Goal: Task Accomplishment & Management: Complete application form

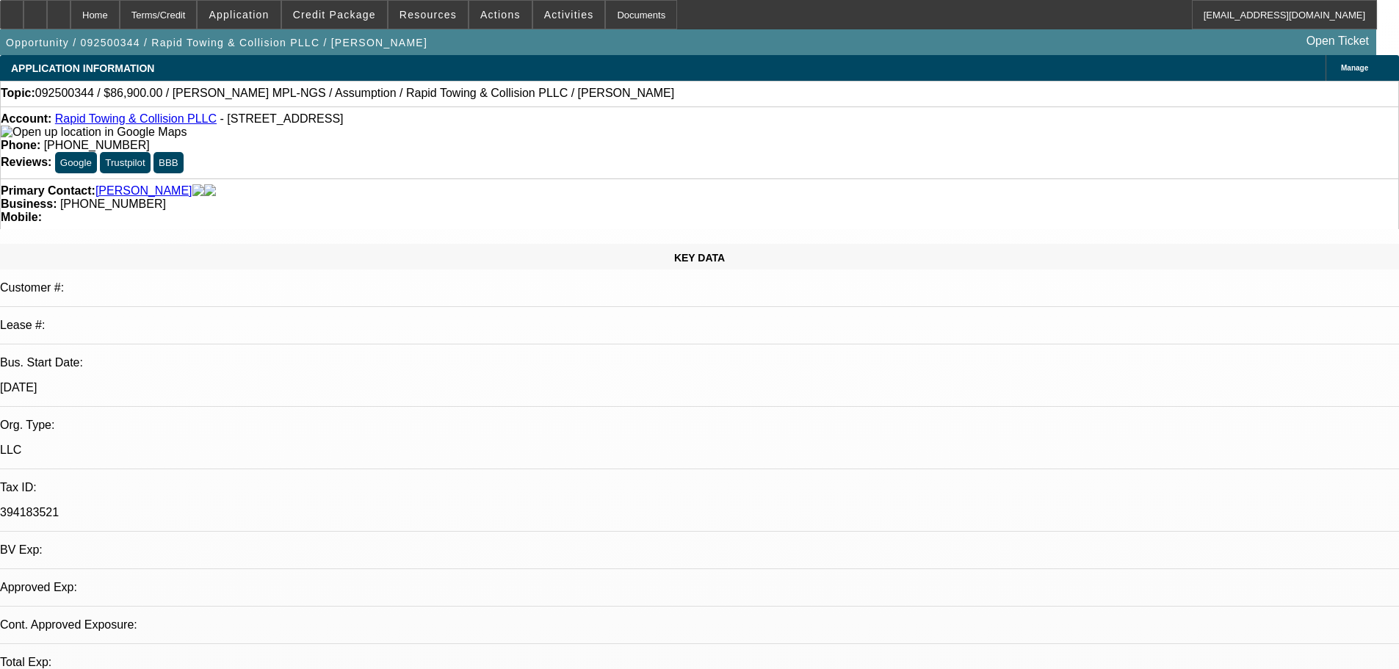
select select "0"
select select "2"
select select "0.1"
select select "4"
select select "2"
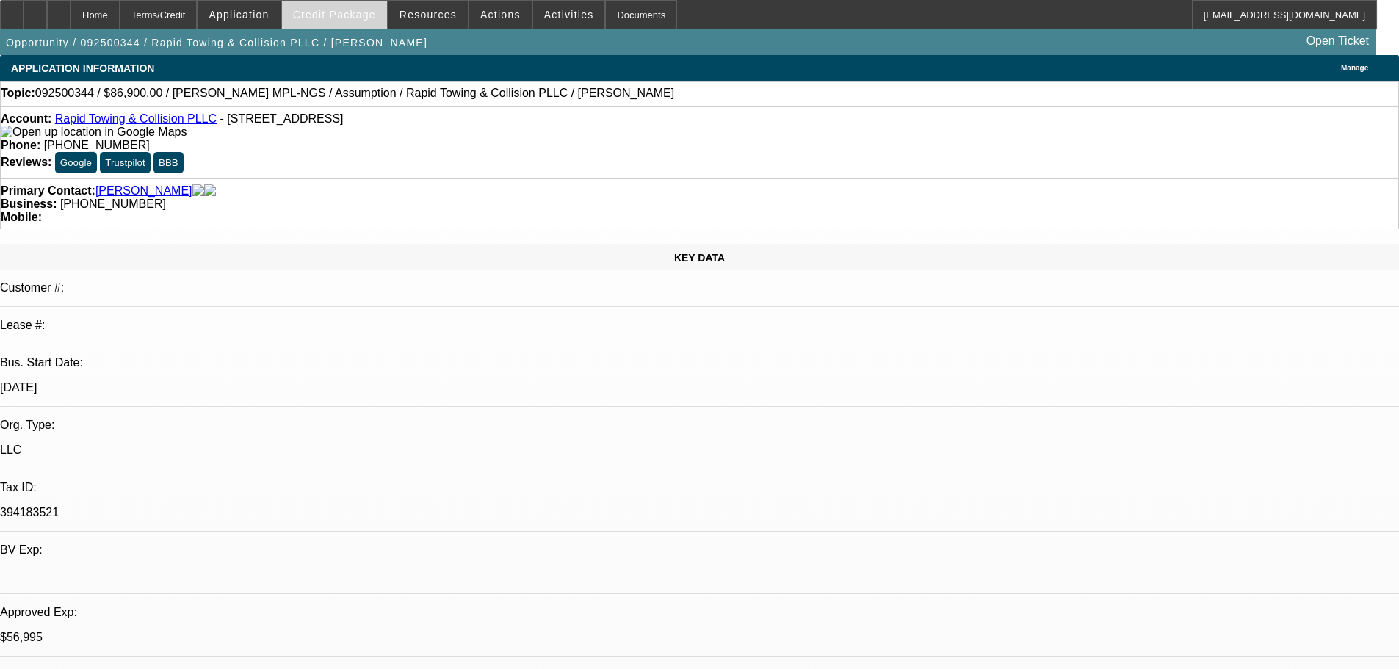
click at [337, 13] on span "Credit Package" at bounding box center [334, 15] width 83 height 12
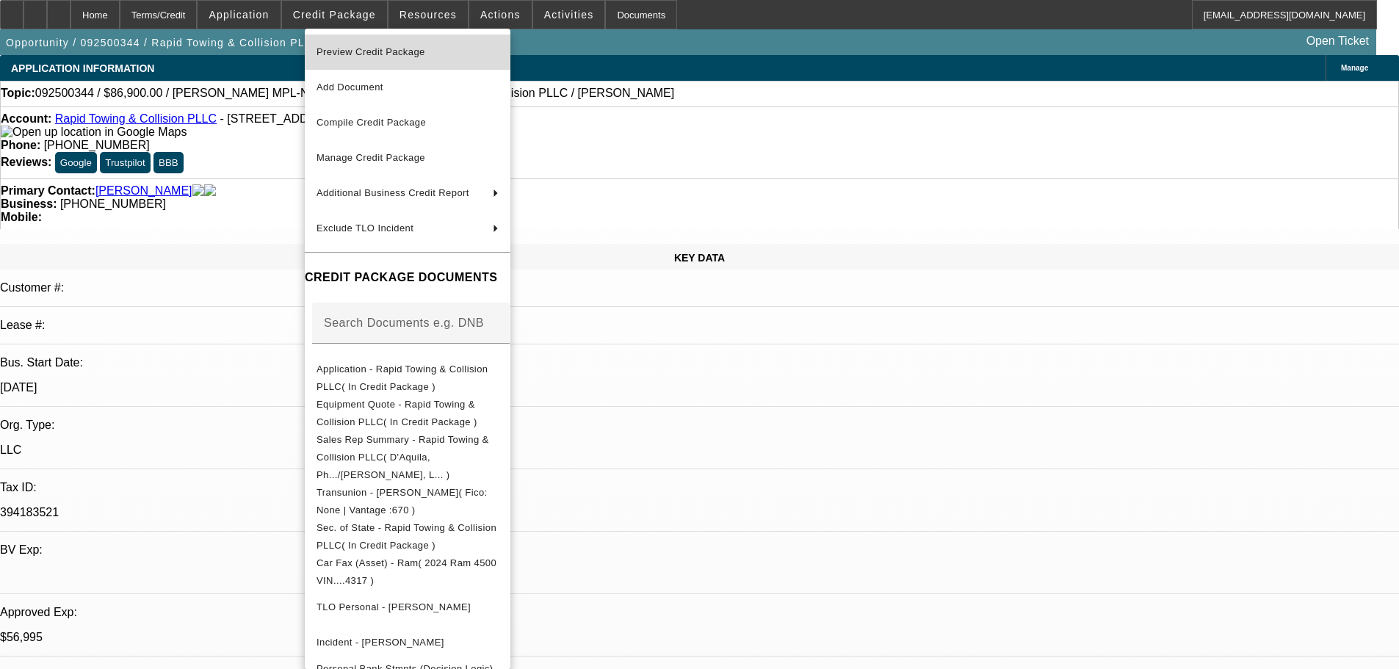
click at [359, 49] on span "Preview Credit Package" at bounding box center [371, 51] width 109 height 11
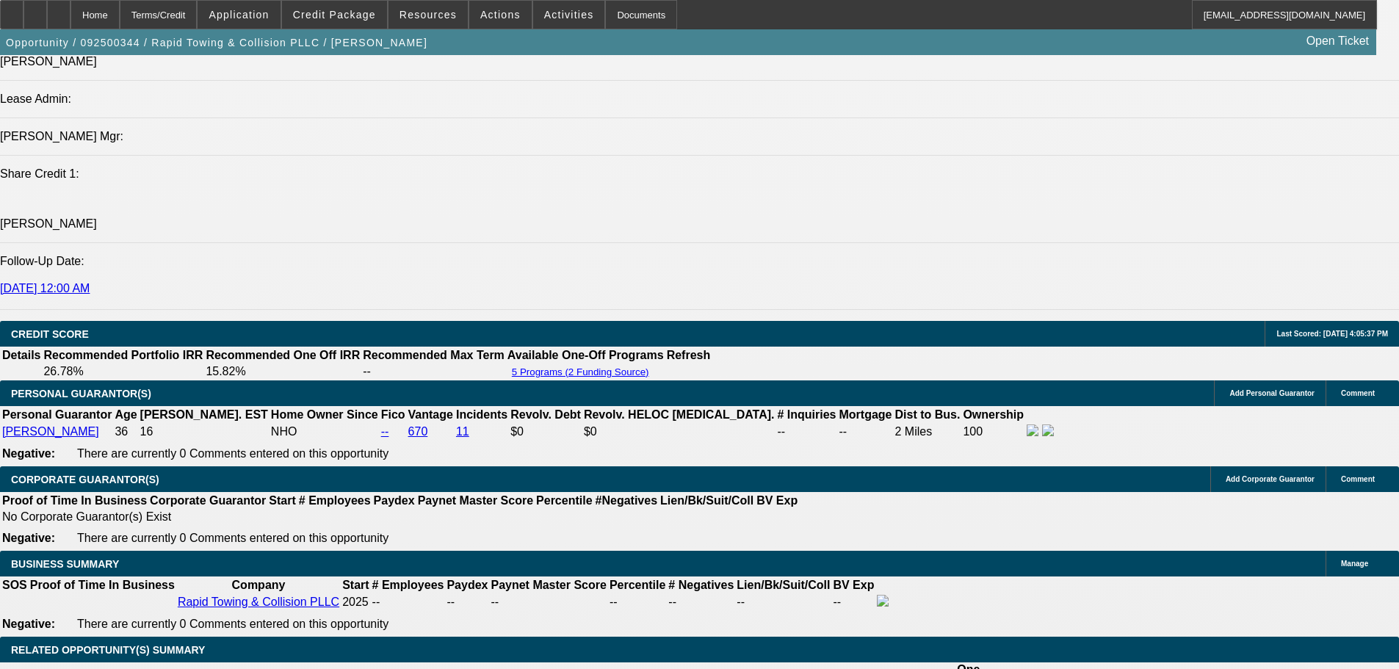
scroll to position [1469, 0]
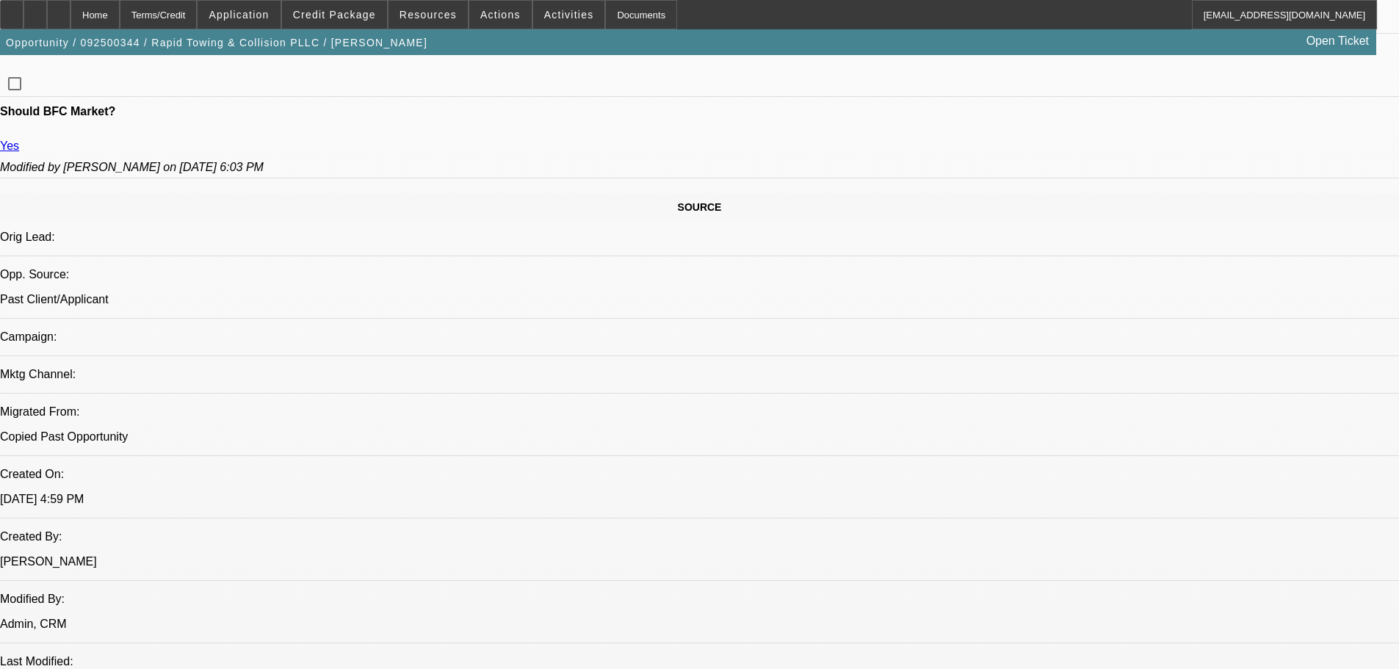
scroll to position [734, 0]
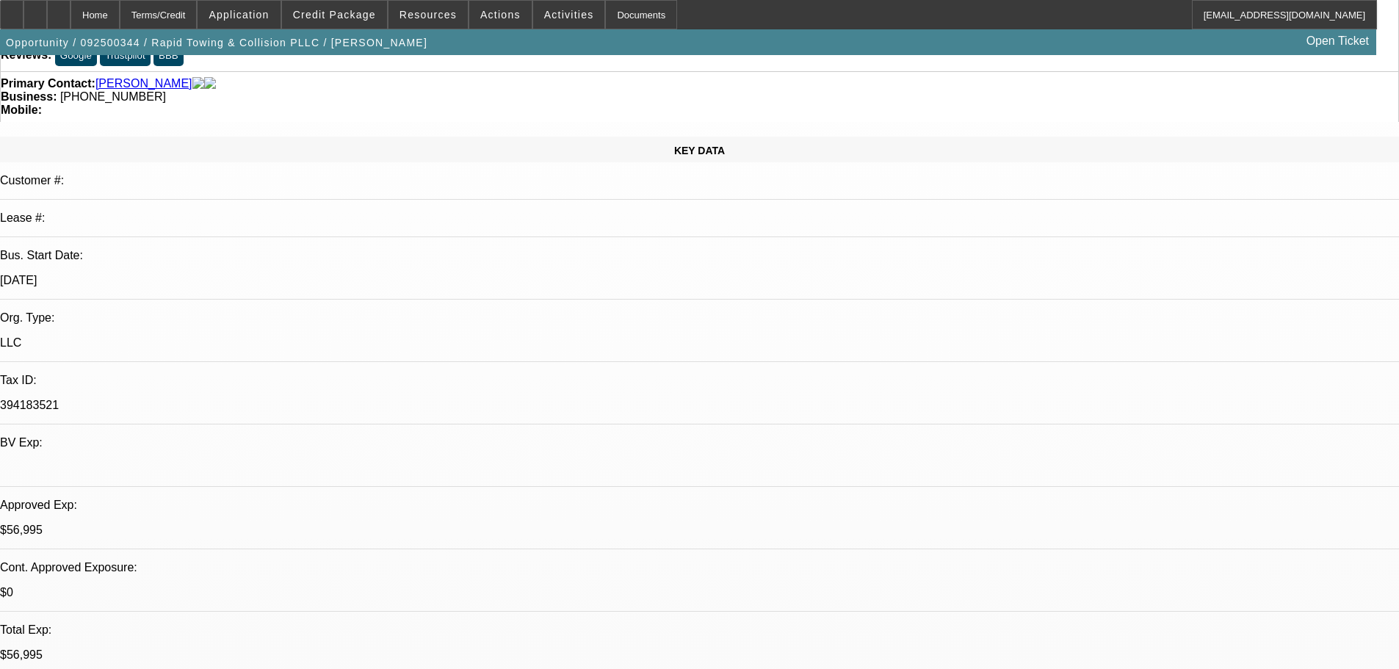
scroll to position [294, 0]
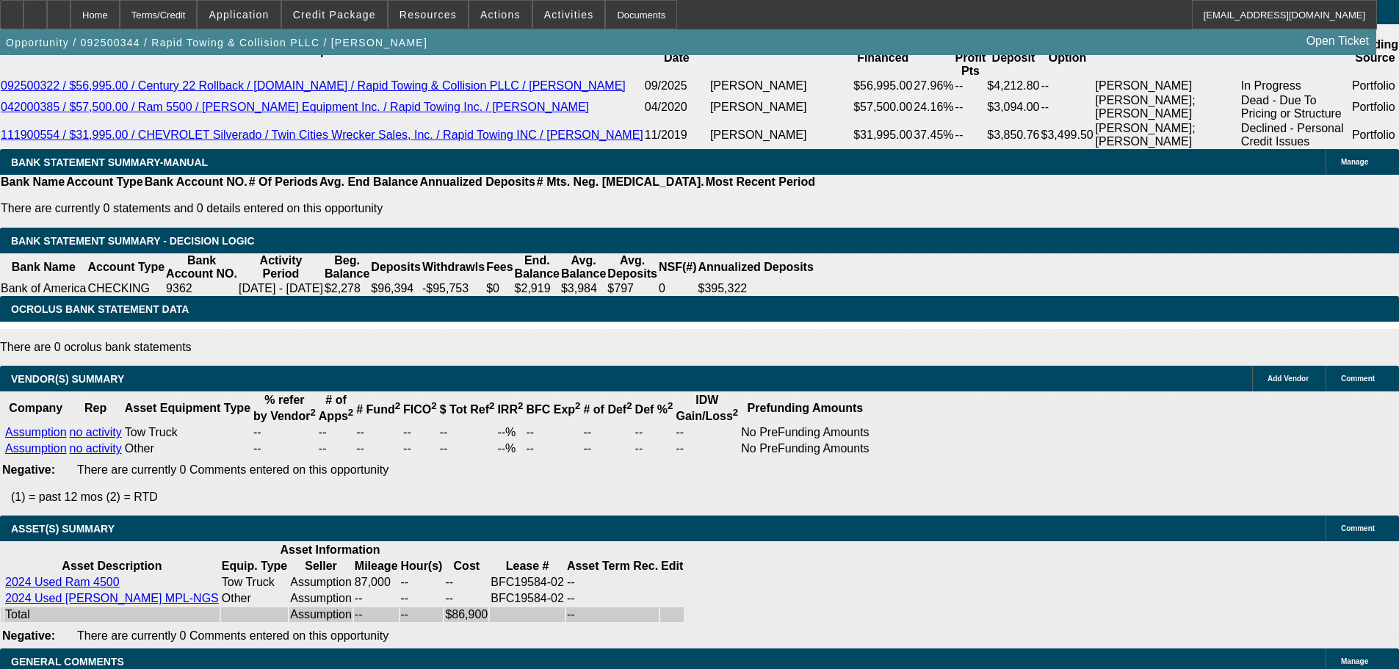
scroll to position [2476, 0]
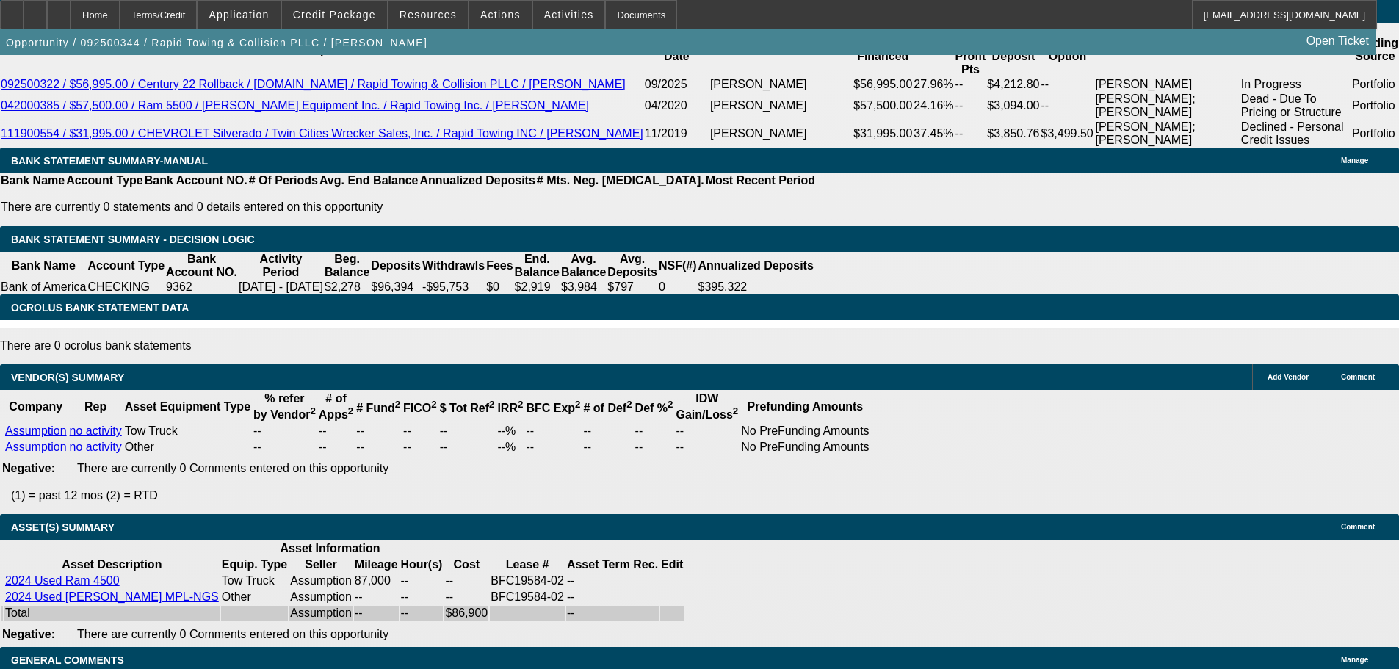
select select "5"
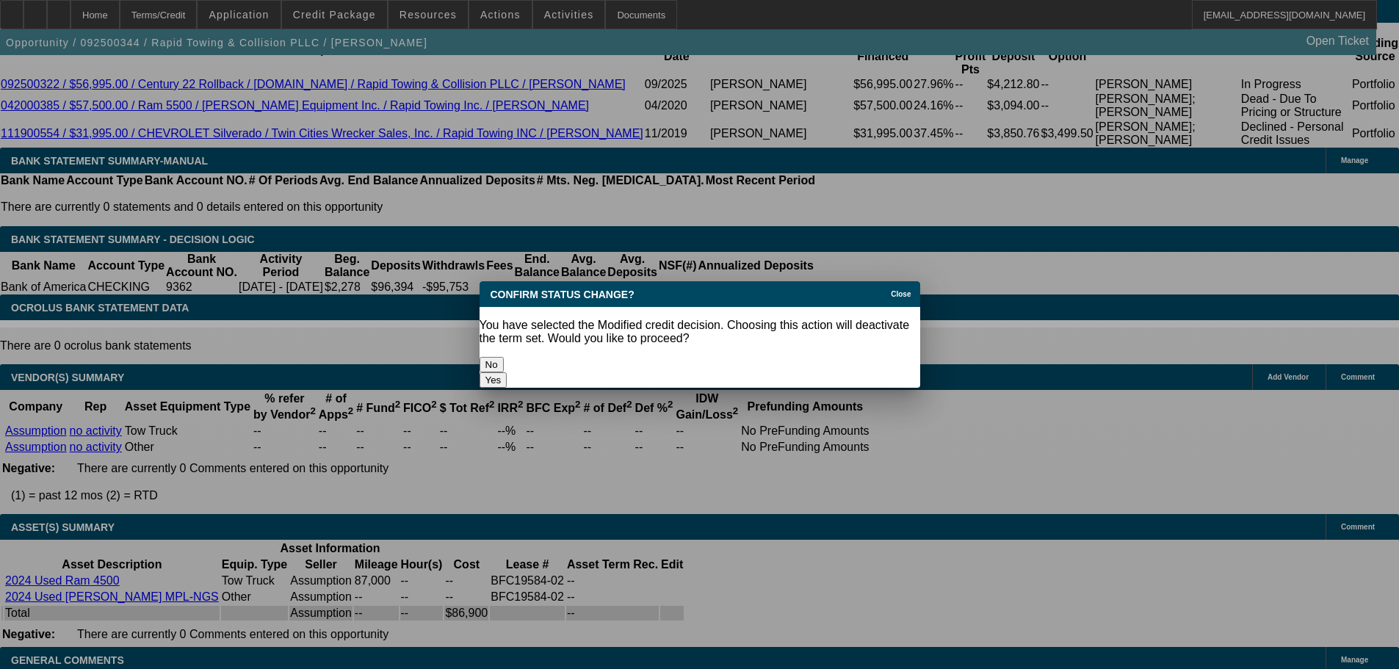
click at [508, 372] on button "Yes" at bounding box center [494, 379] width 28 height 15
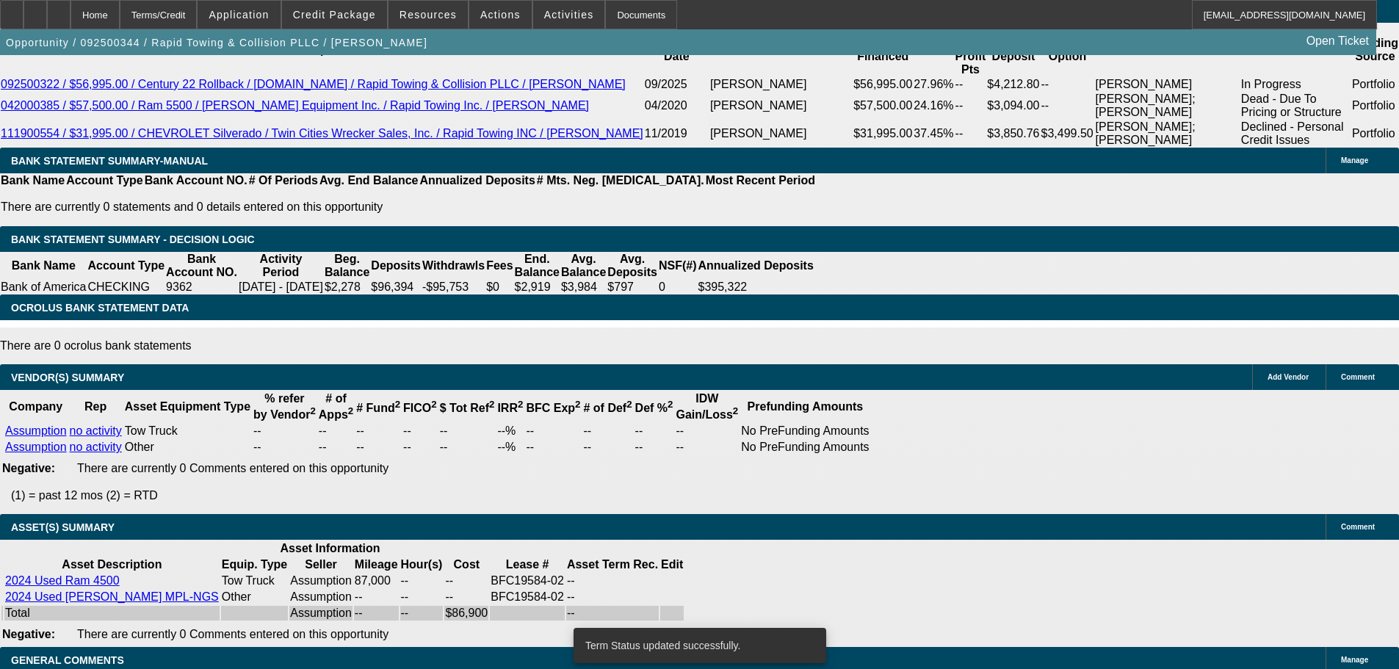
scroll to position [2463, 0]
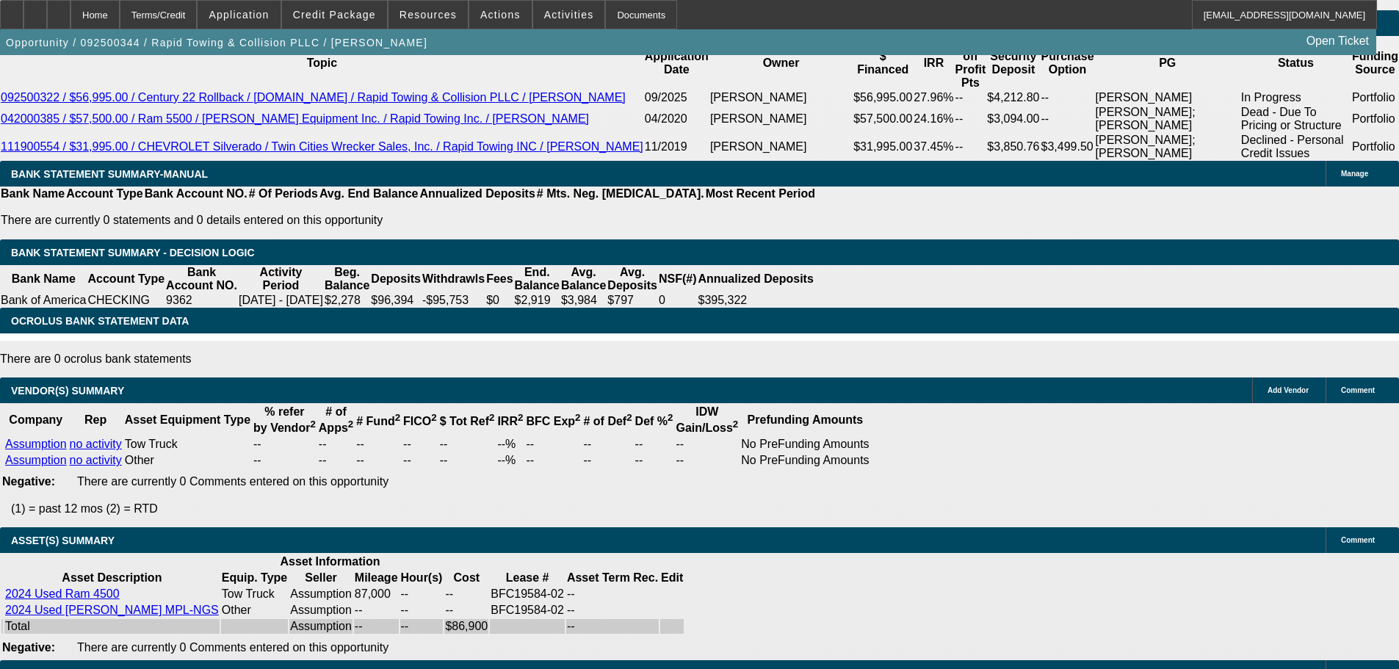
select select "0"
select select "2"
select select "0.1"
select select "4"
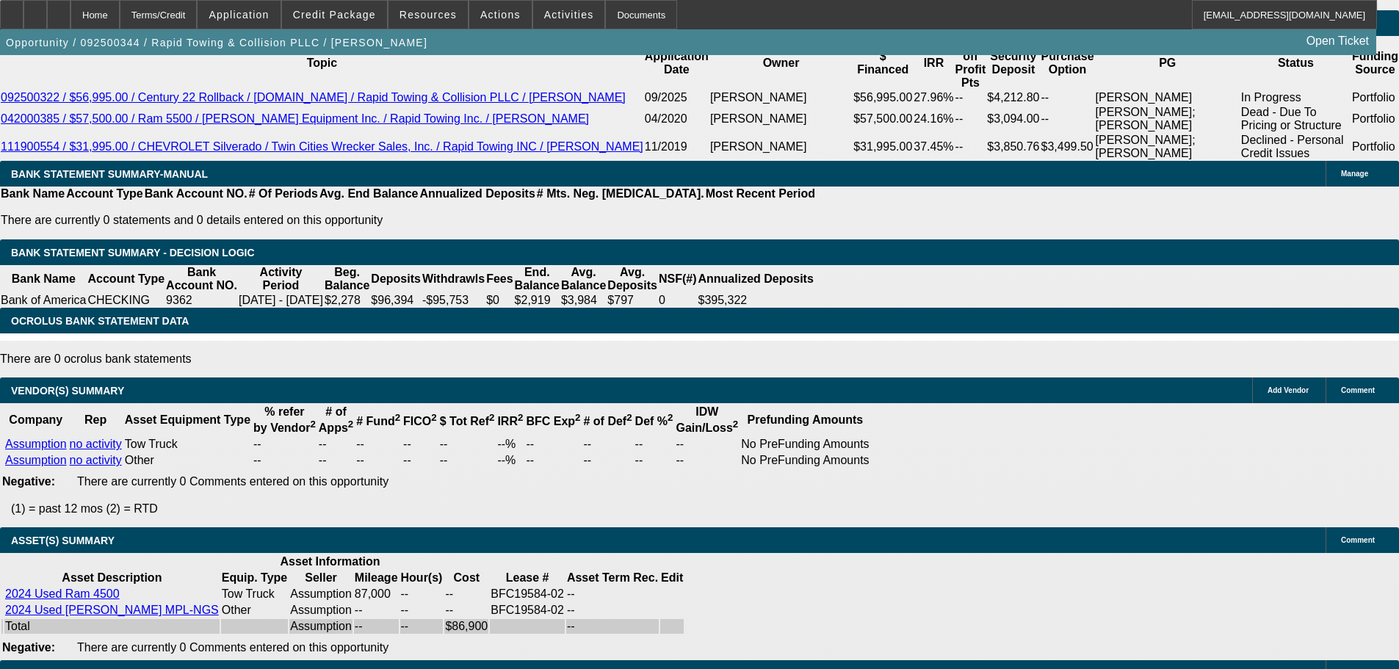
select select "0"
select select "2"
select select "0.1"
select select "4"
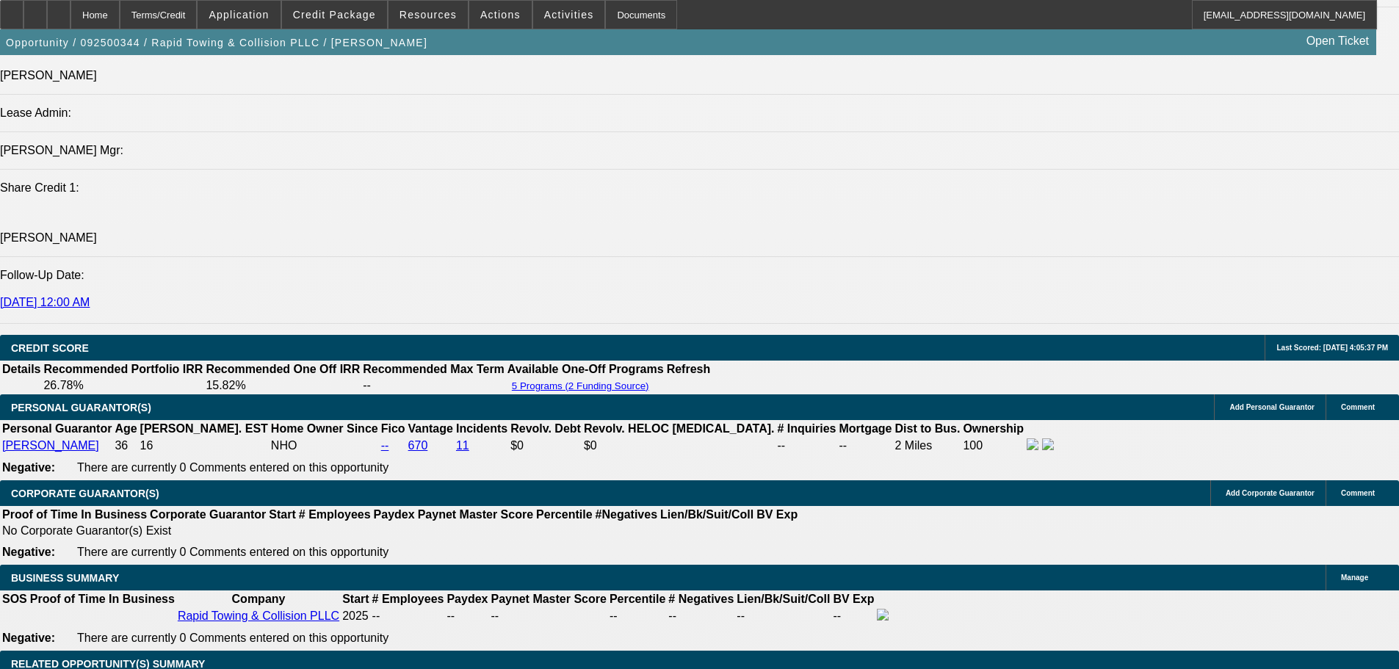
scroll to position [1815, 0]
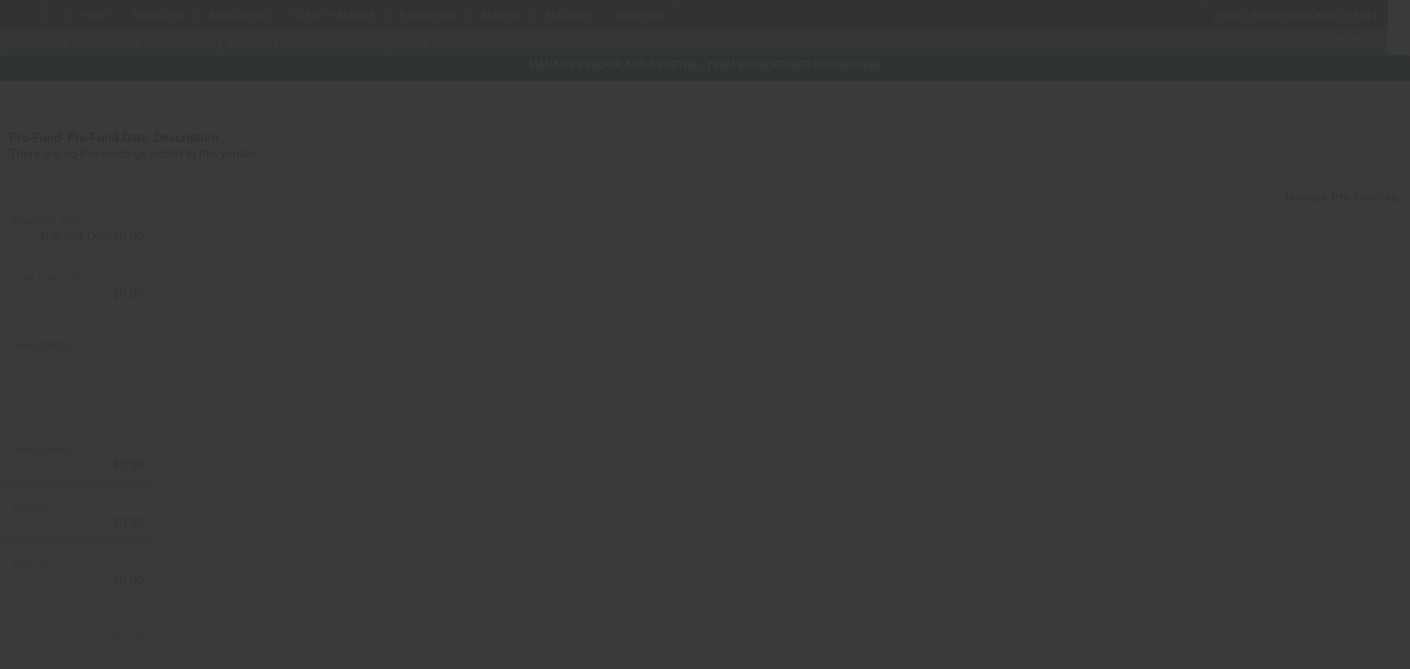
type input "$86,900.00"
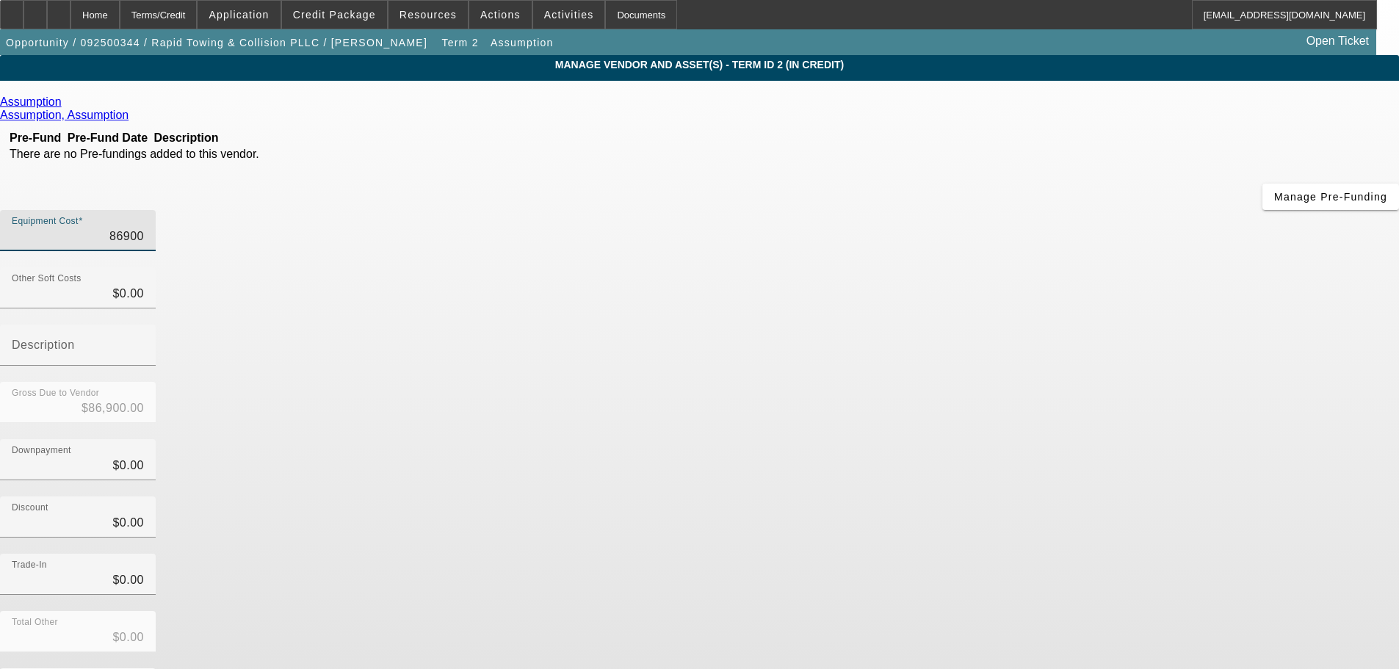
drag, startPoint x: 840, startPoint y: 123, endPoint x: 935, endPoint y: 123, distance: 94.8
click at [935, 210] on div "Equipment Cost 86900" at bounding box center [699, 238] width 1399 height 57
type input "9"
type input "$9.00"
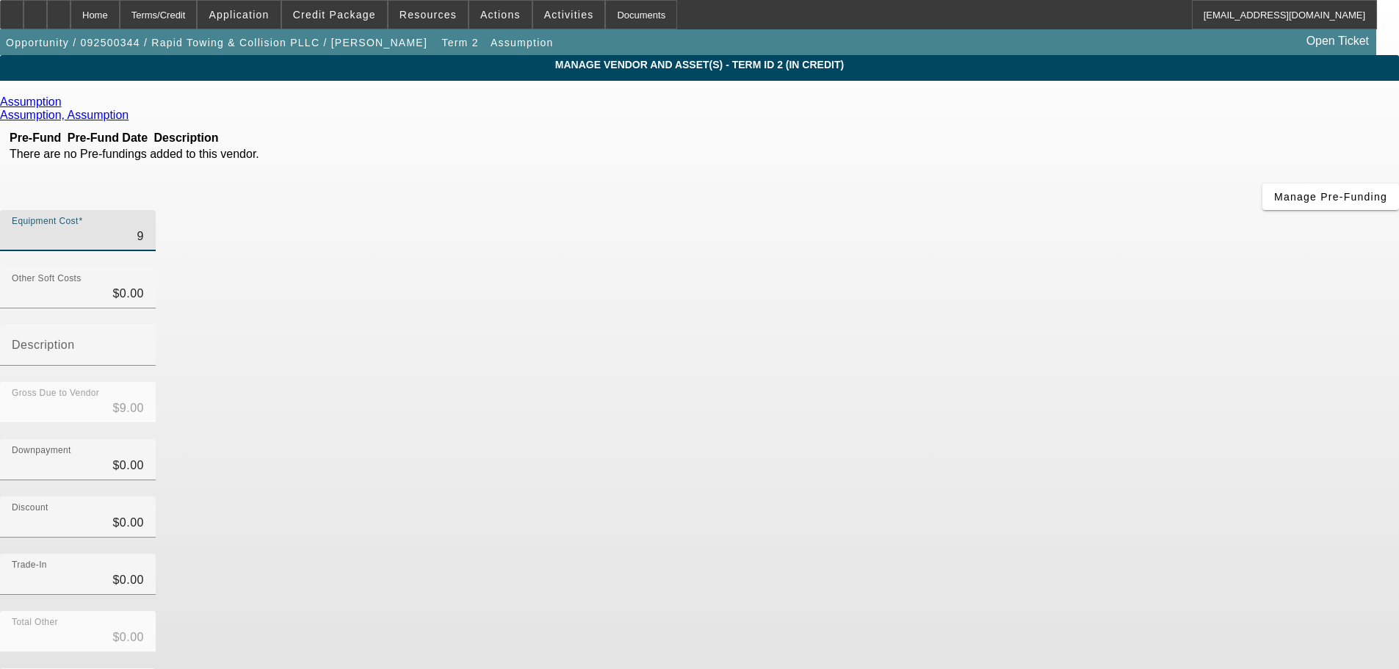
type input "90"
type input "$90.00"
type input "900"
type input "$900.00"
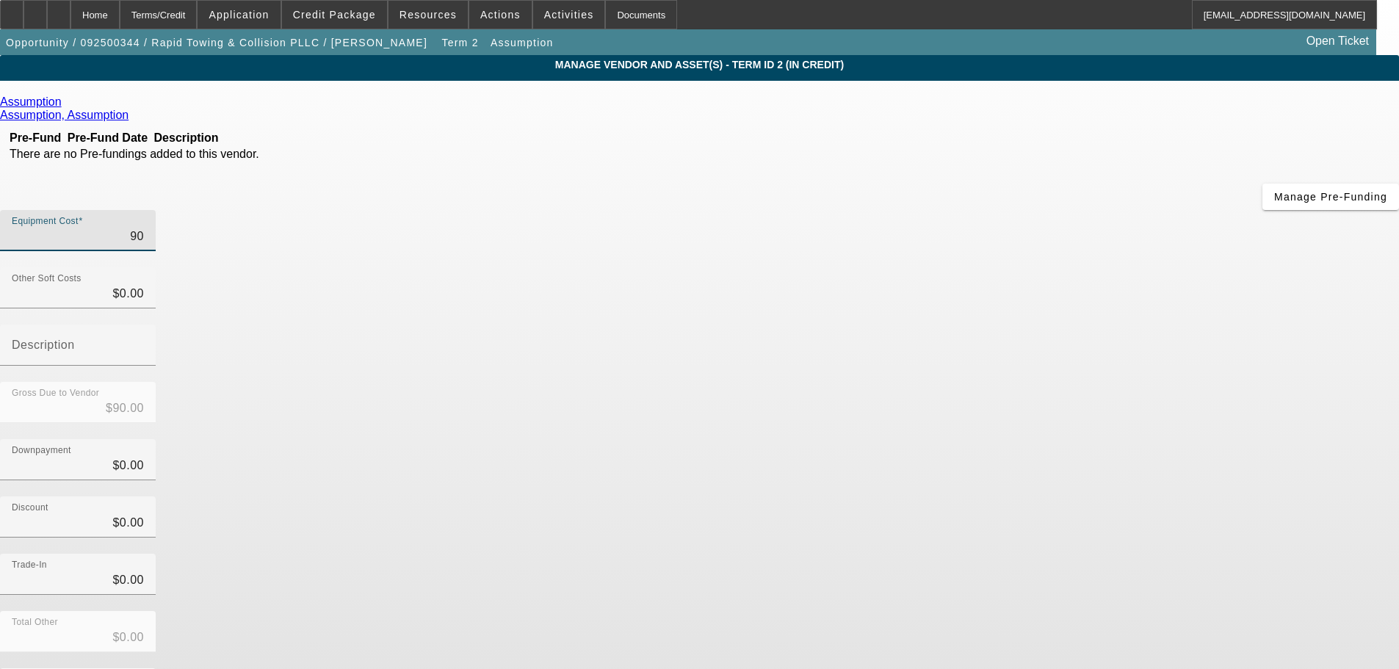
type input "$900.00"
type input "9000"
type input "$9,000.00"
type input "90000"
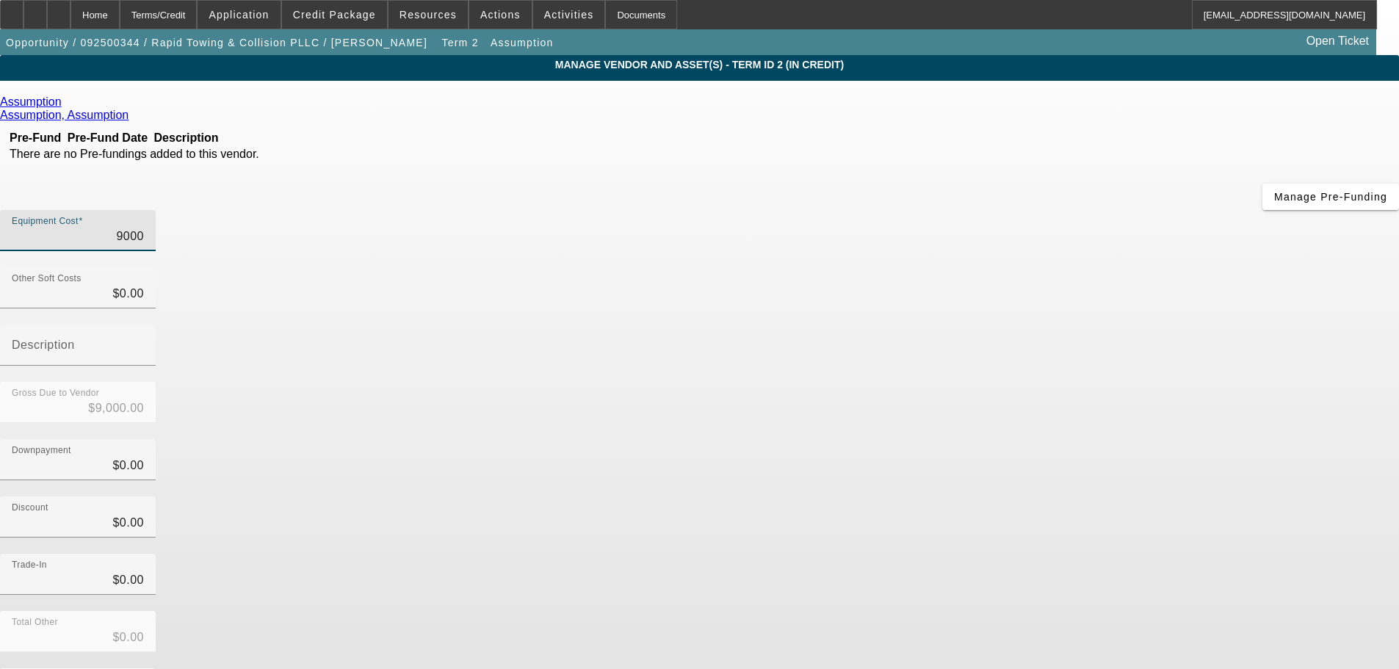
type input "$90,000.00"
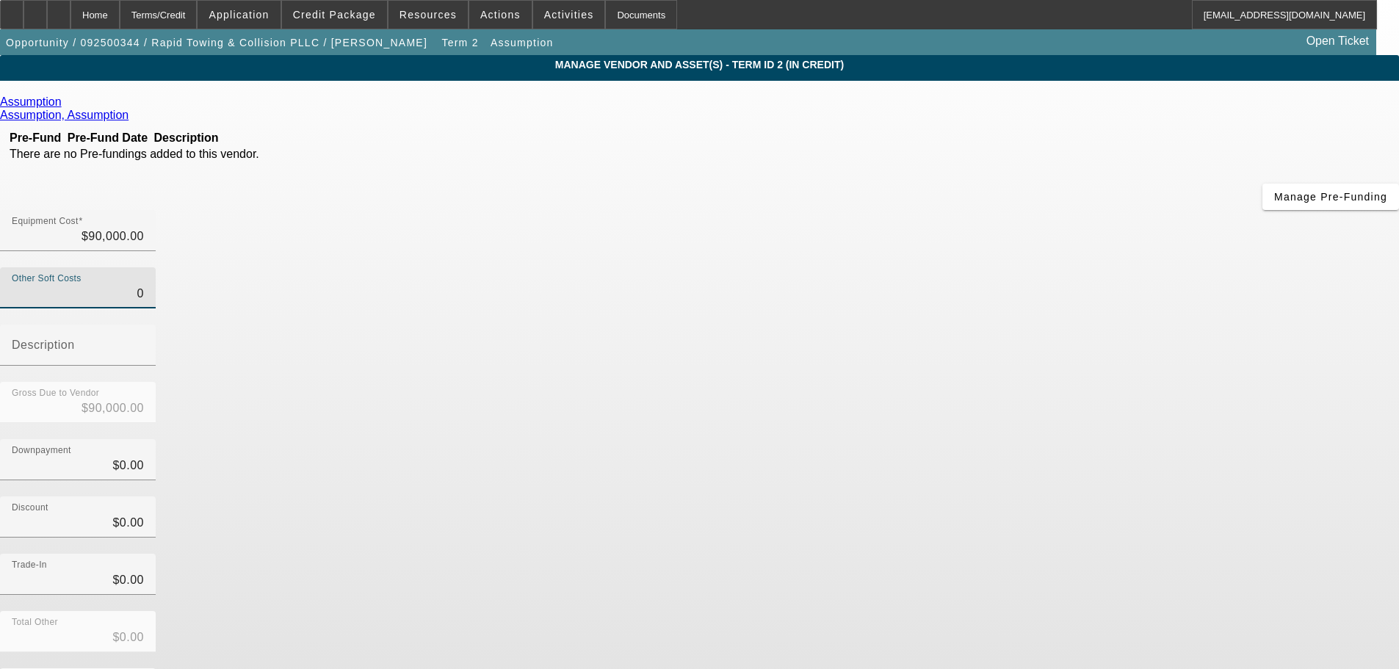
type input "$0.00"
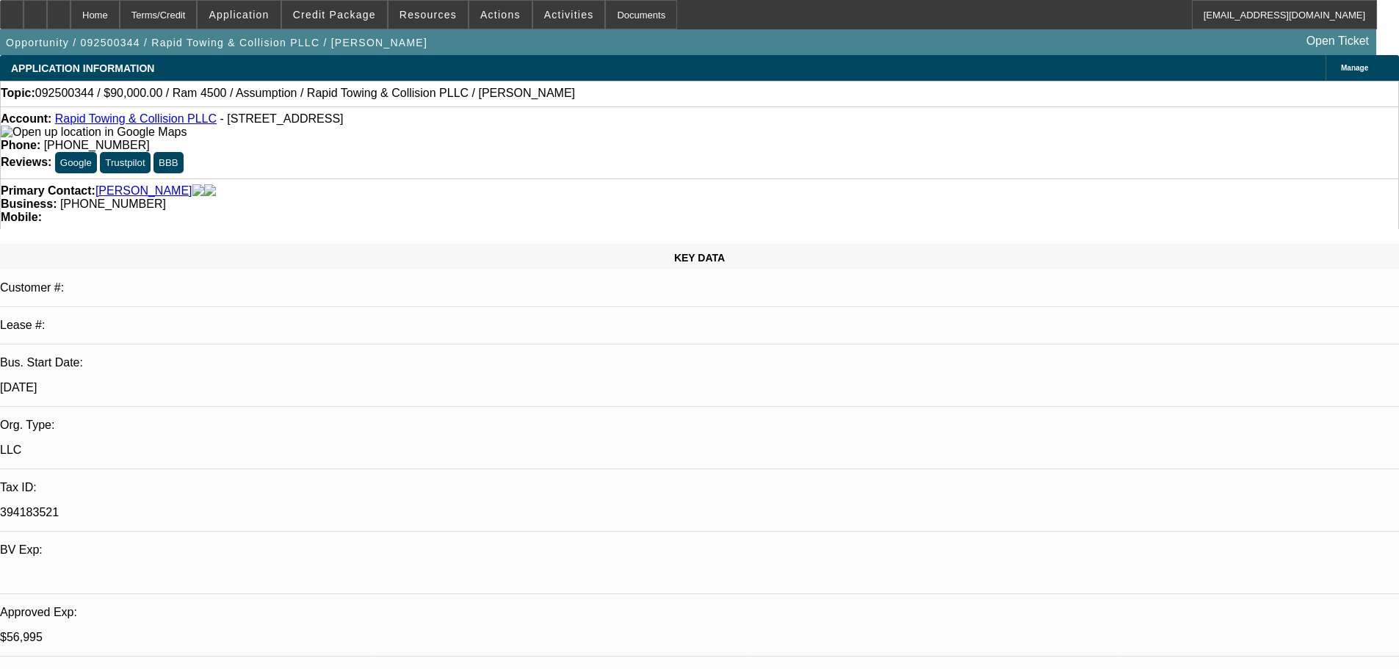
select select "0"
select select "2"
select select "0.1"
select select "4"
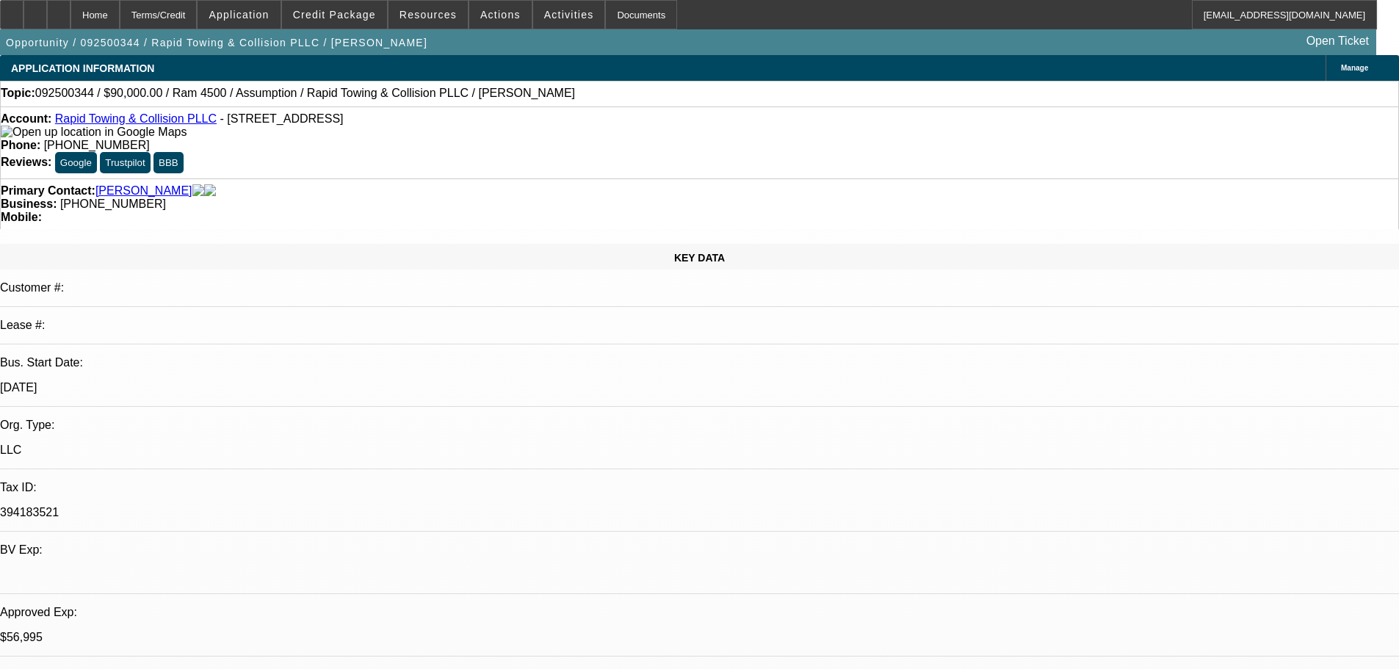
select select "0"
select select "2"
select select "0.1"
select select "4"
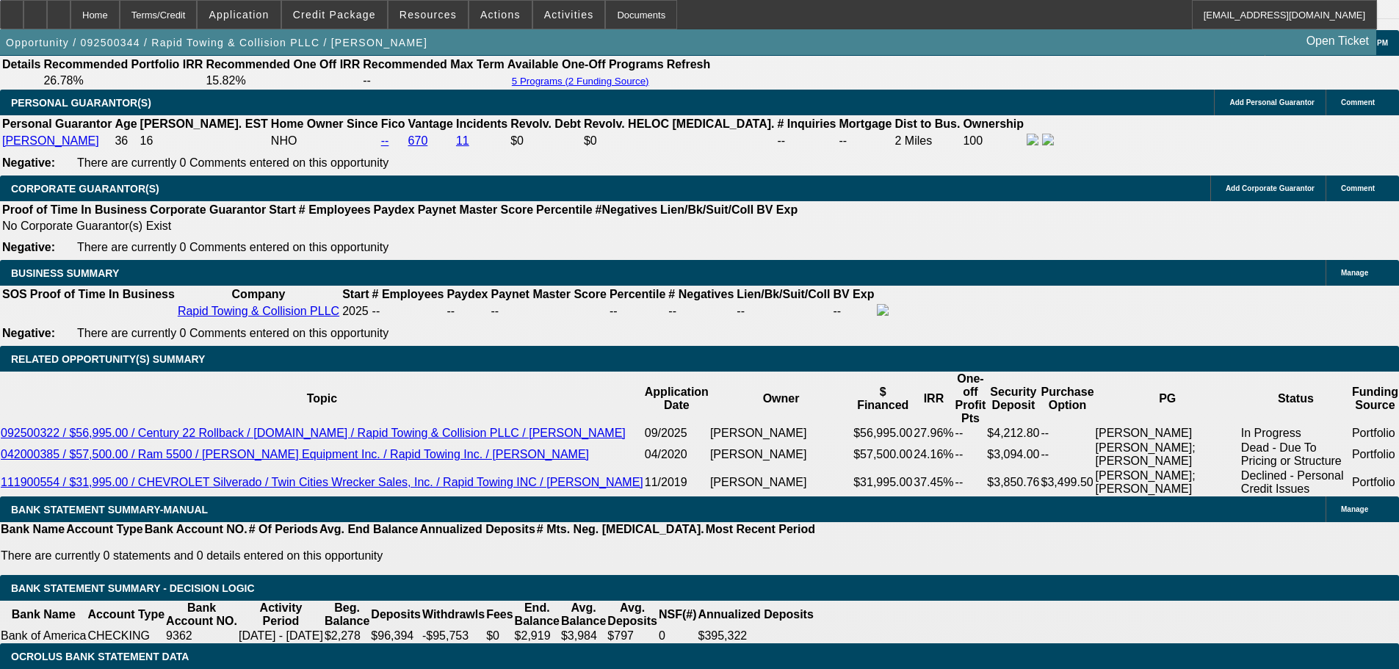
scroll to position [2130, 0]
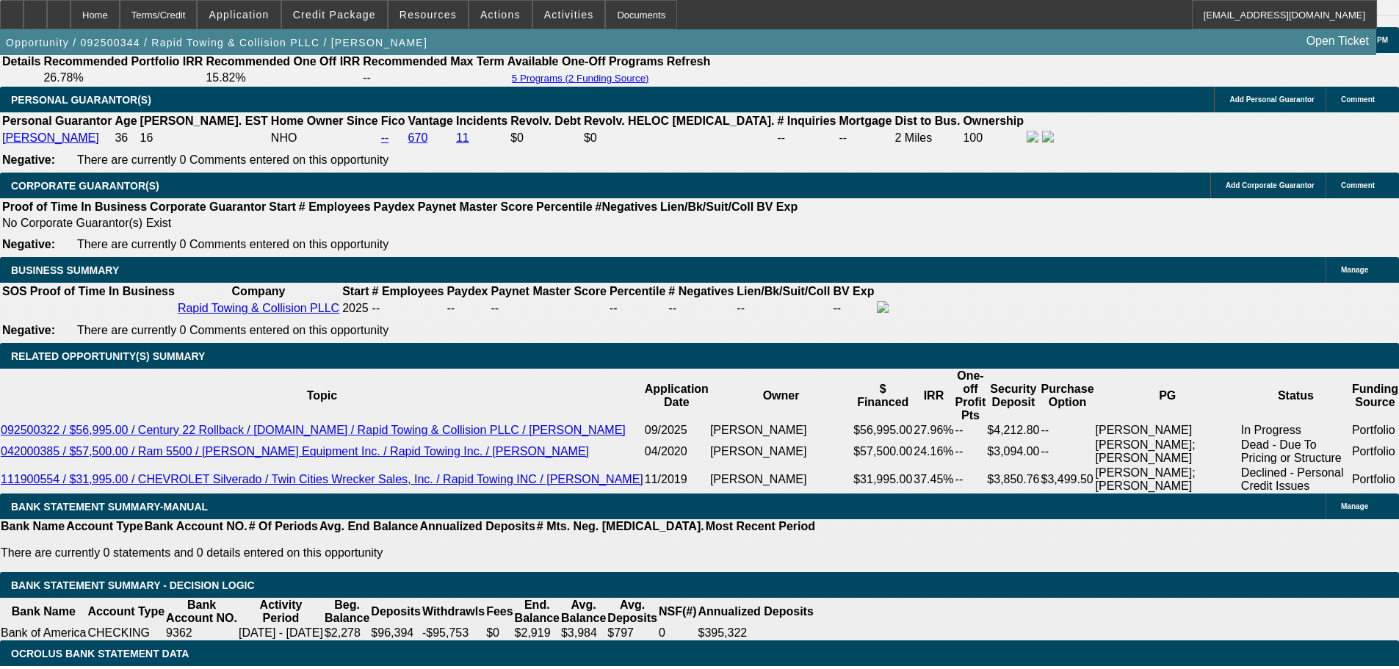
select select "0.2"
type input "$18,000.00"
type input "UNKNOWN"
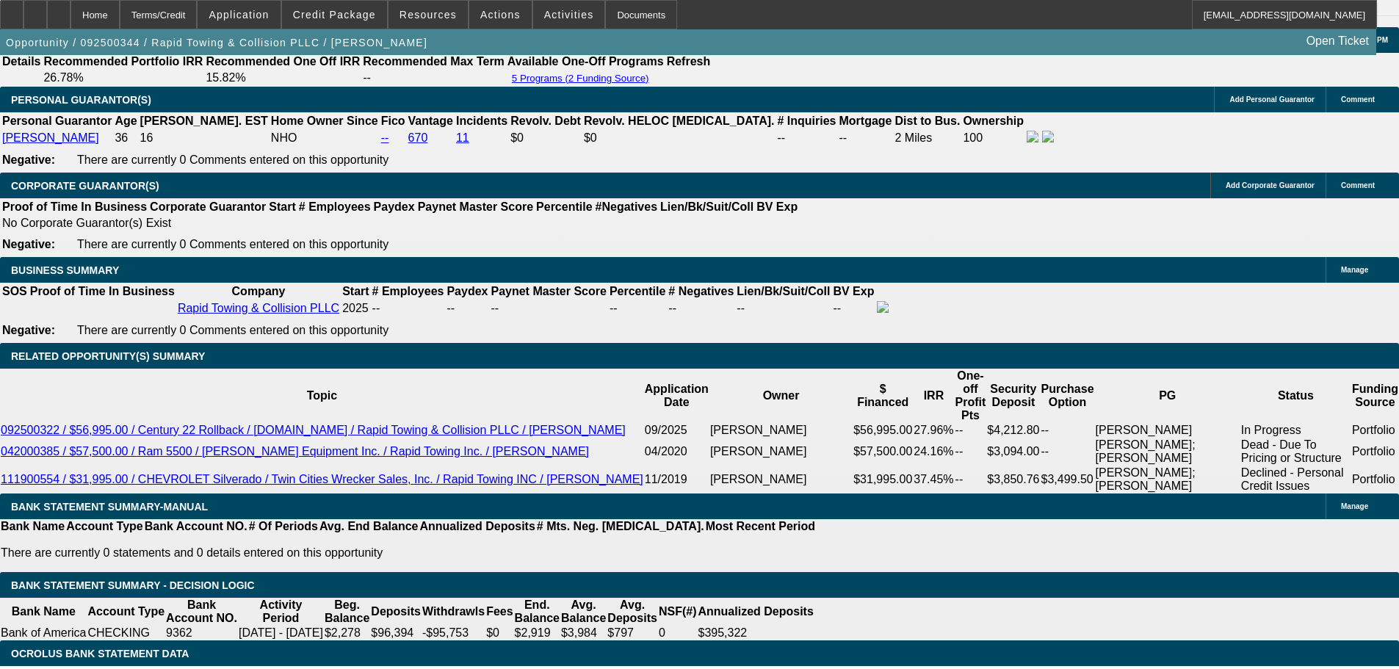
type input "$4,225.56"
type input "$2,112.78"
drag, startPoint x: 309, startPoint y: 322, endPoint x: 365, endPoint y: 316, distance: 56.1
type input "2"
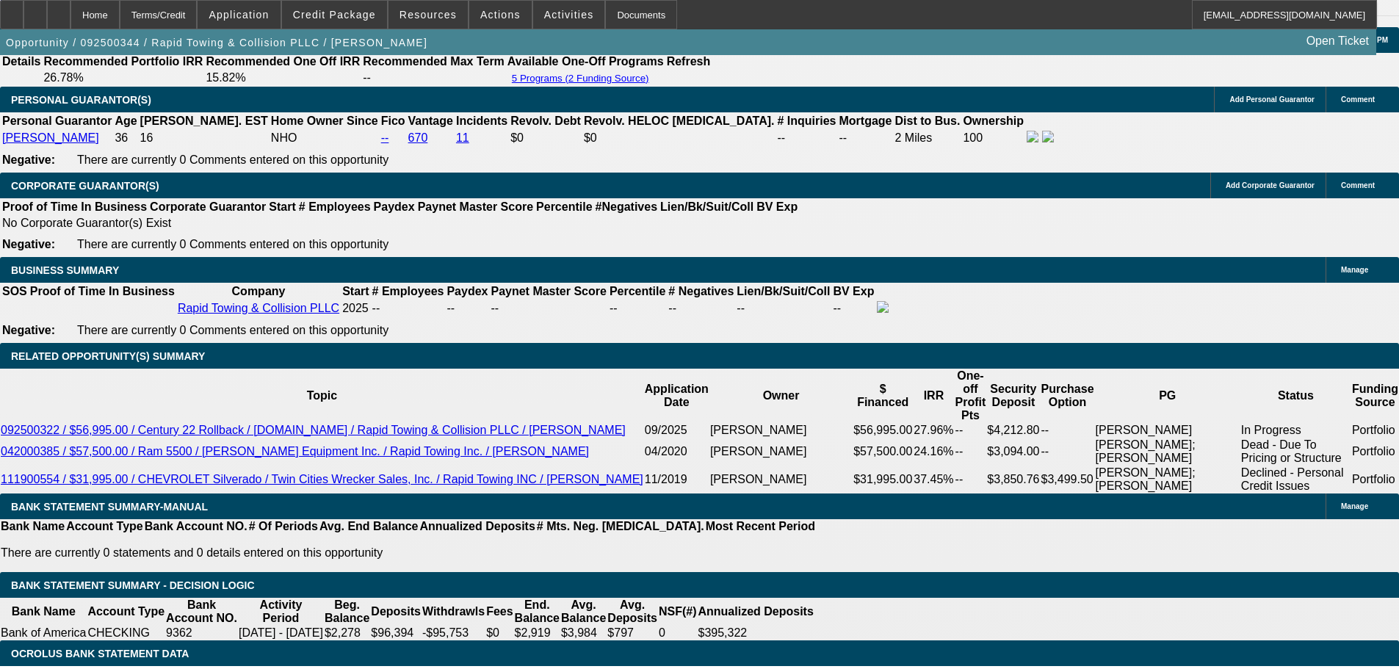
type input "$3,124.10"
type input "$1,562.05"
type input "20"
type input "$4,381.98"
type input "$2,190.99"
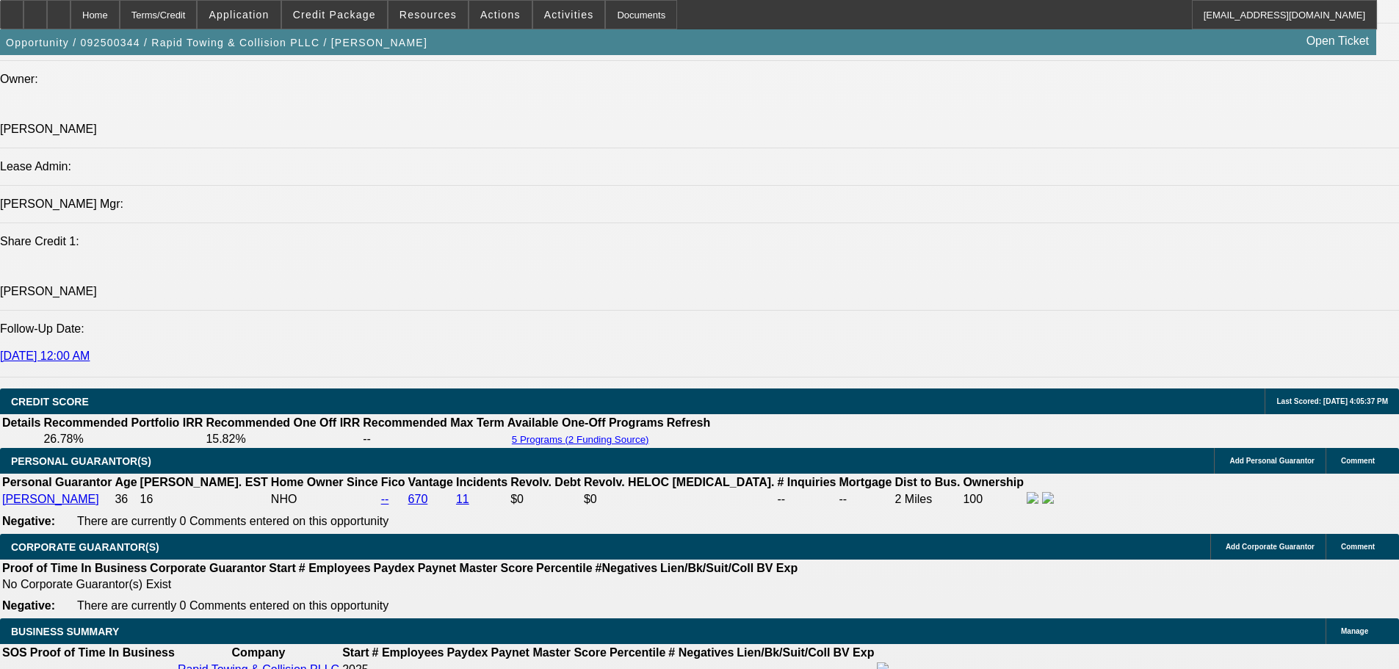
scroll to position [1763, 0]
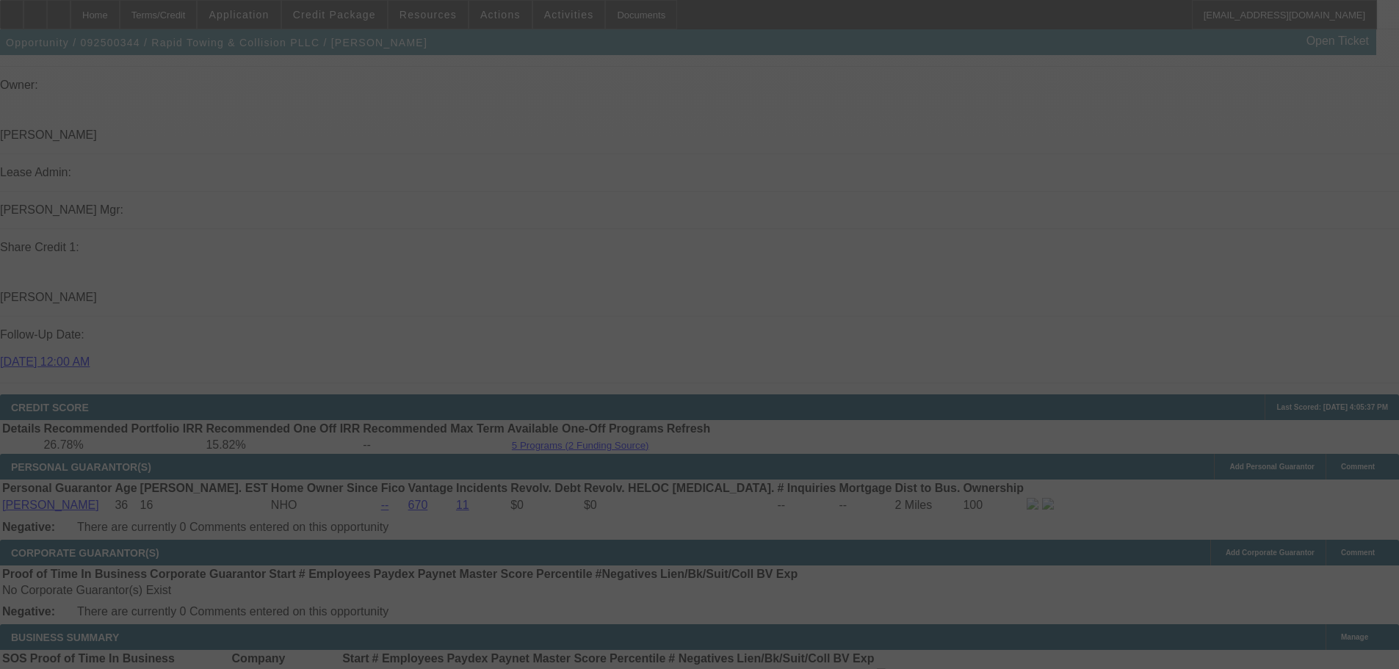
select select "0.2"
select select "2"
select select "0.1"
select select "4"
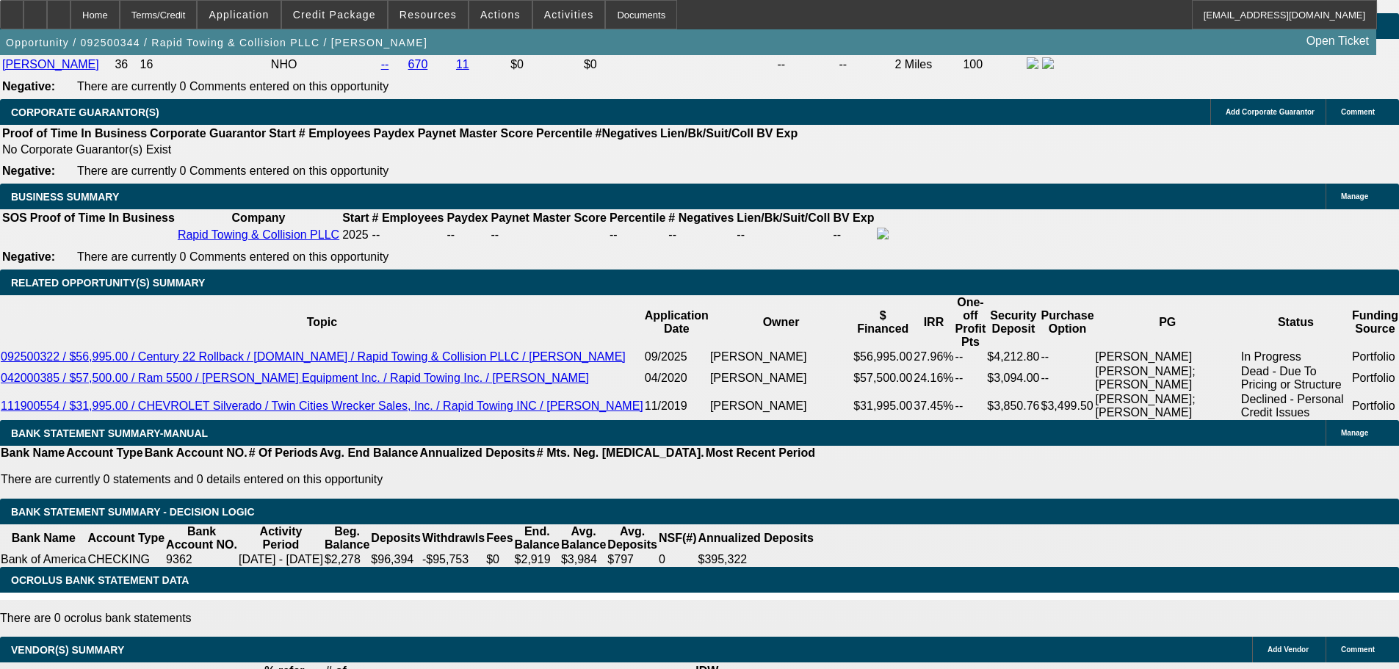
scroll to position [2130, 0]
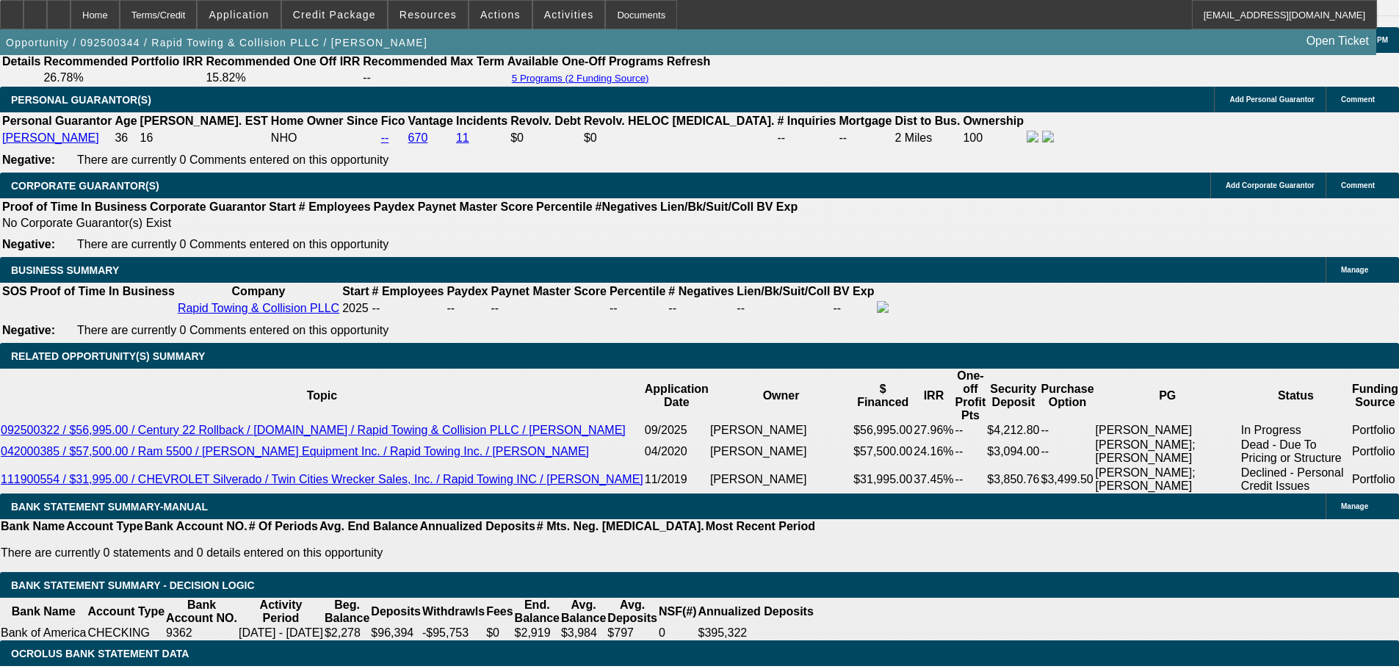
drag, startPoint x: 322, startPoint y: 319, endPoint x: 349, endPoint y: 319, distance: 26.4
type input "UNKNOWN"
type input "22"
type input "$3,124.10"
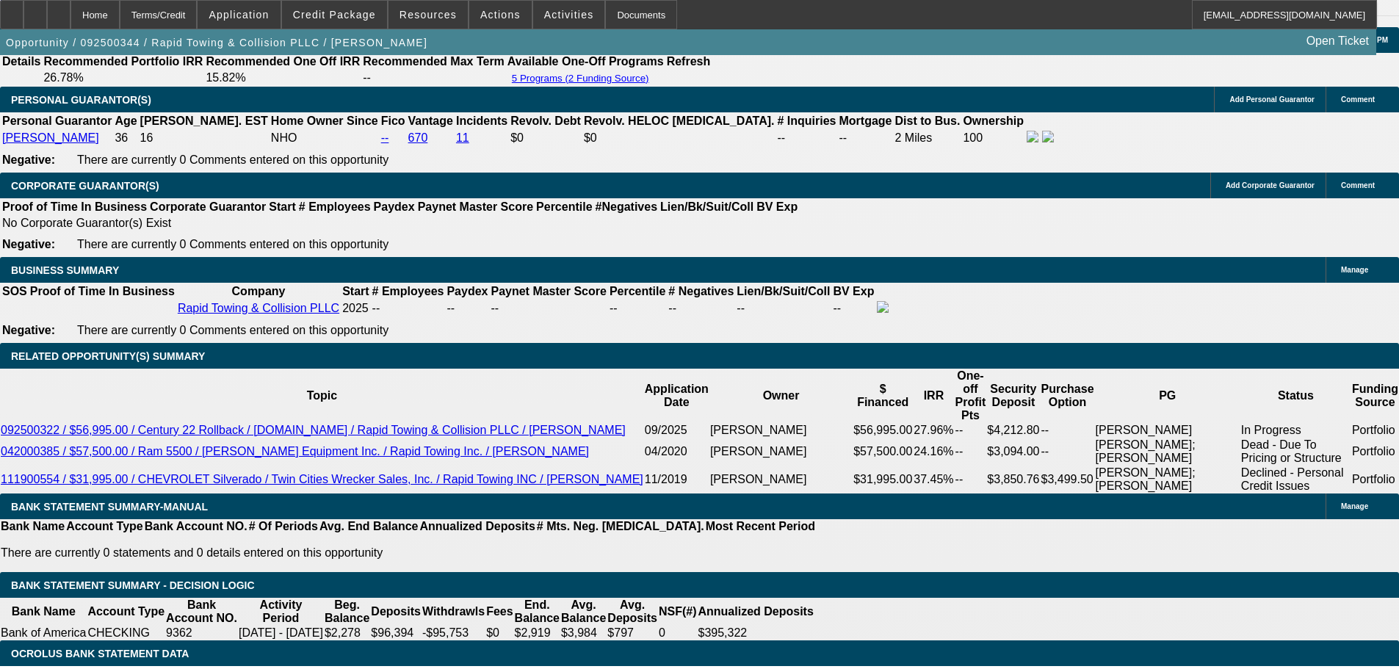
type input "$1,562.05"
type input "22"
type input "$4,536.88"
type input "$2,268.44"
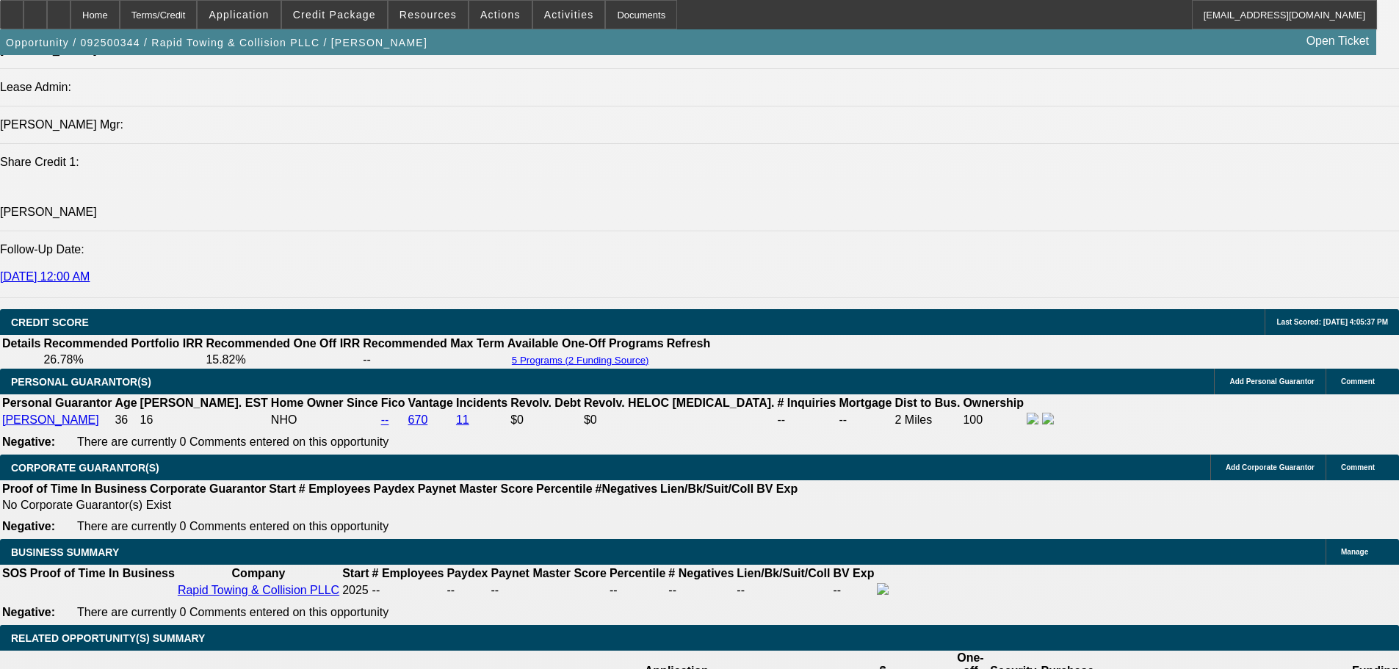
scroll to position [1836, 0]
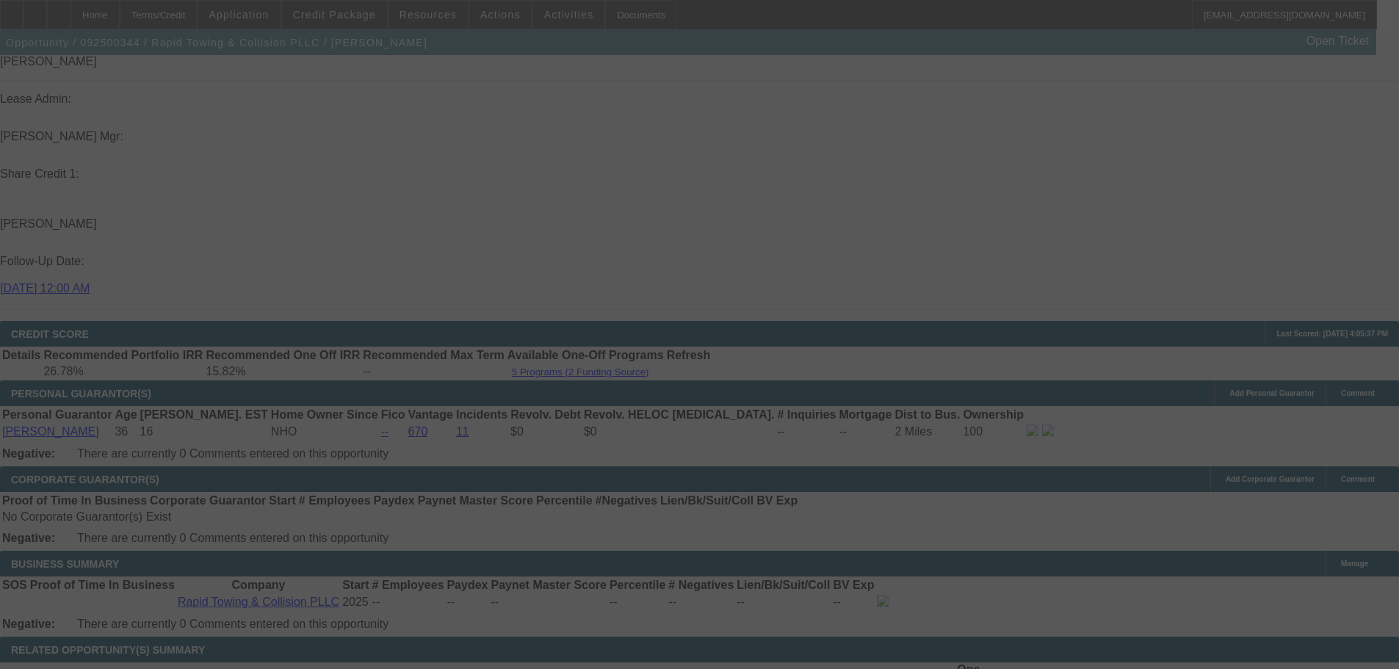
select select "0.2"
select select "2"
select select "0.1"
select select "4"
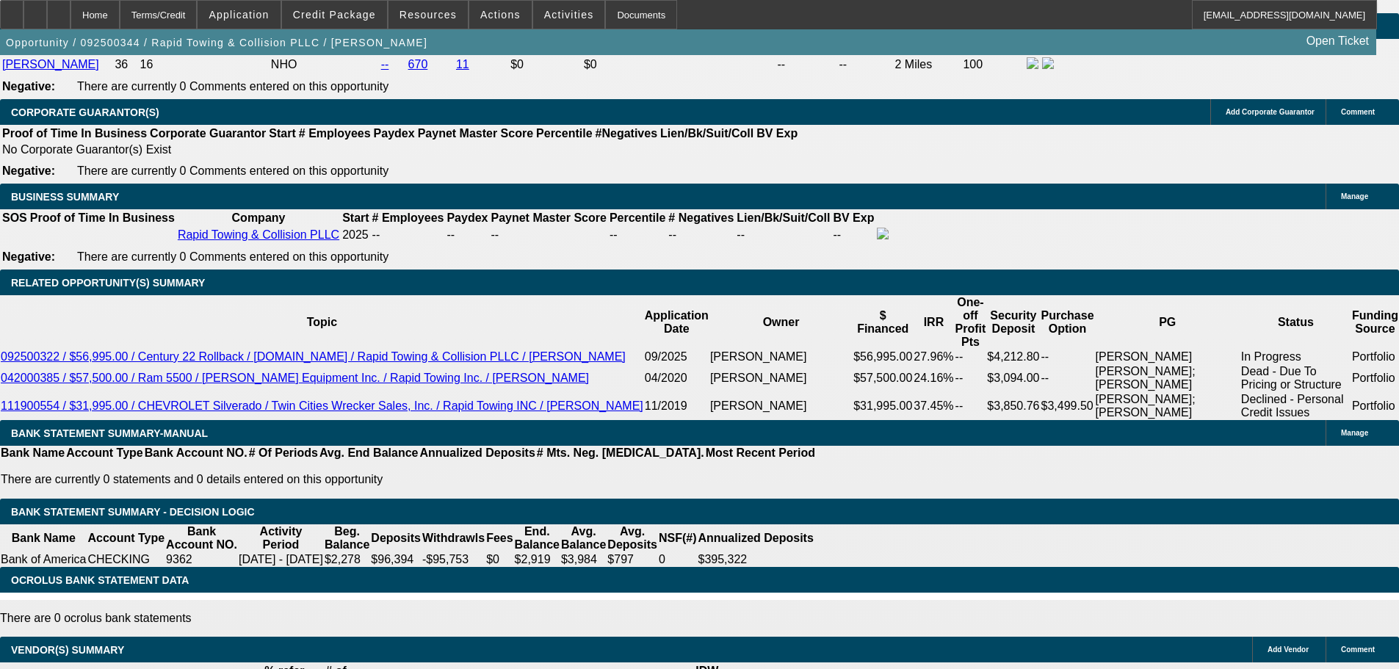
scroll to position [2497, 0]
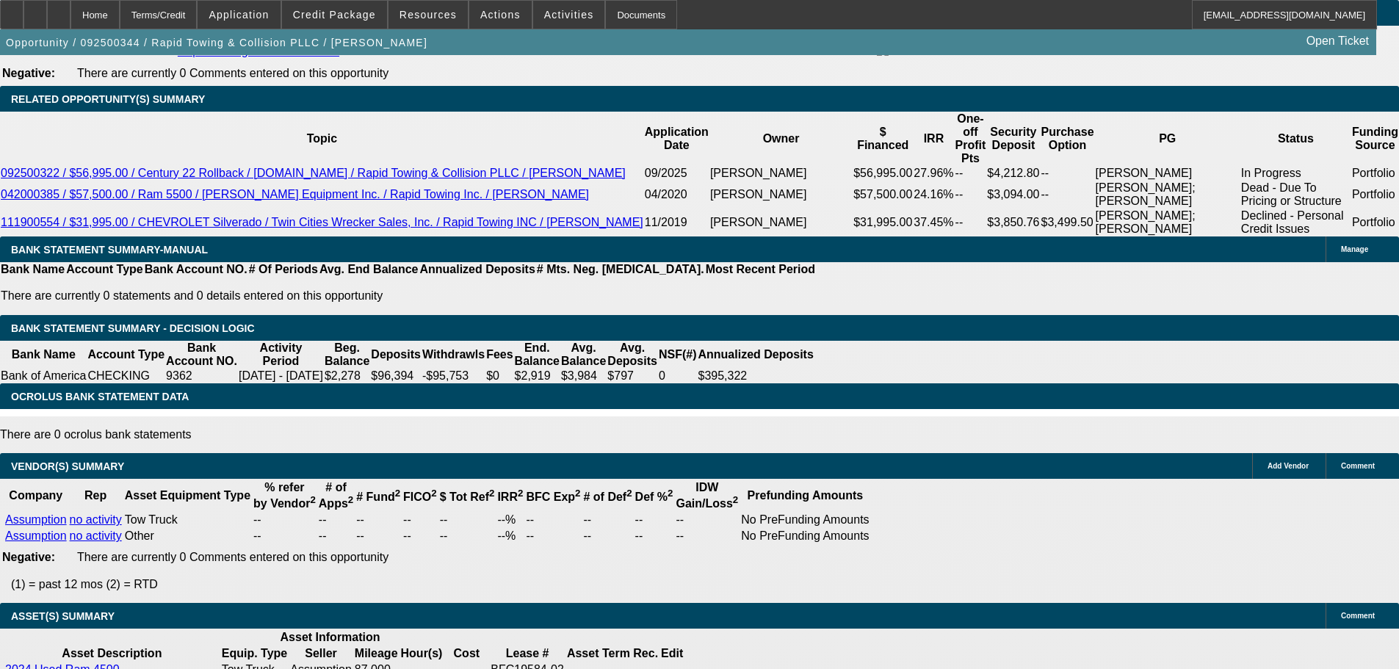
scroll to position [2502, 0]
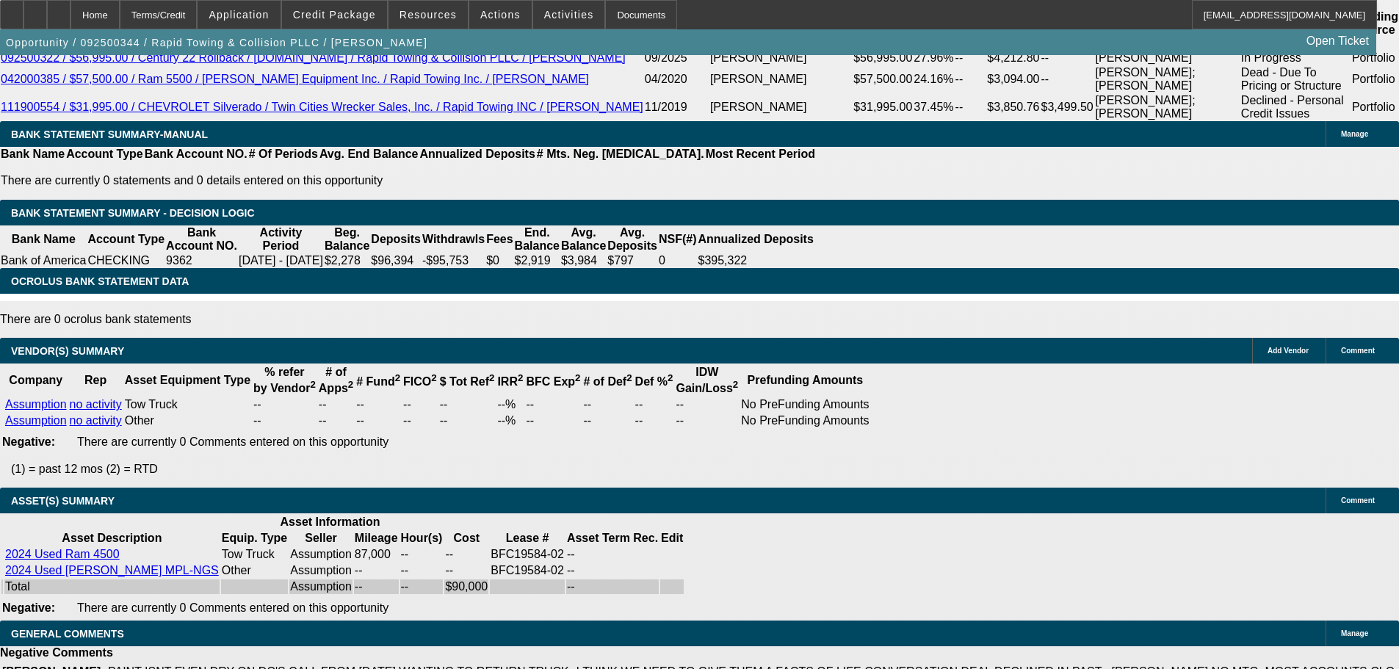
select select "3"
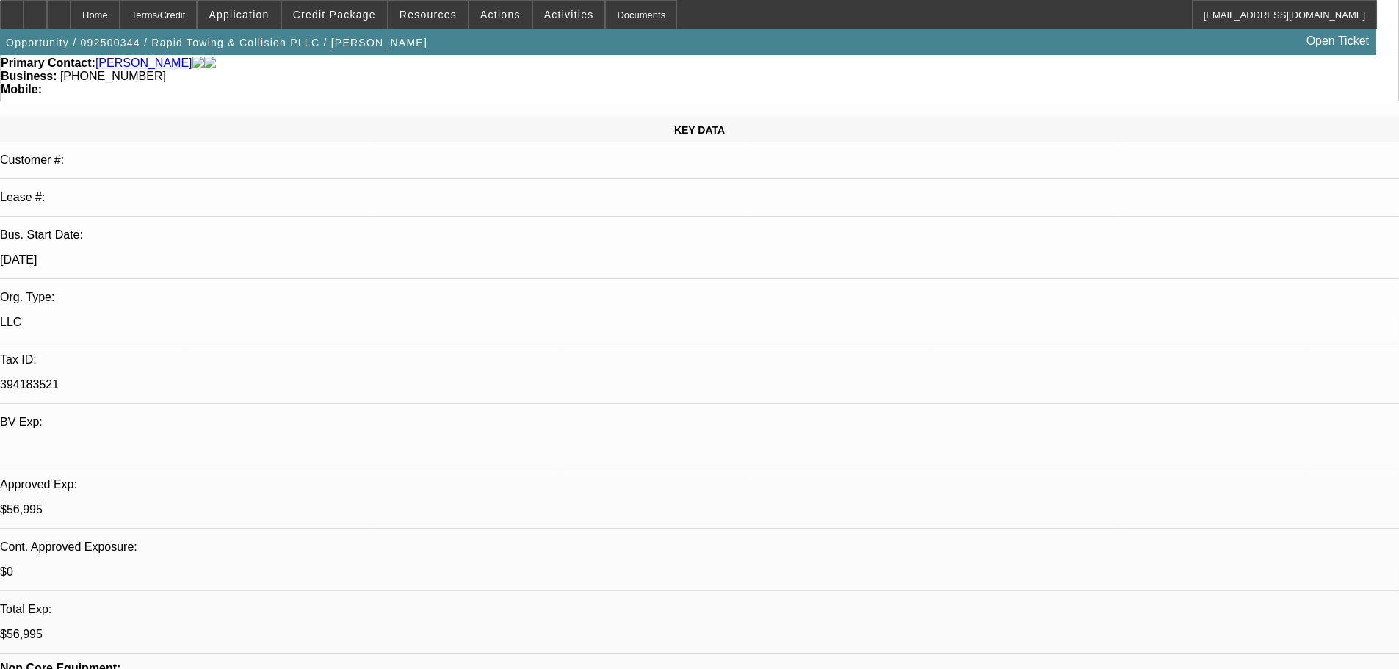
scroll to position [147, 0]
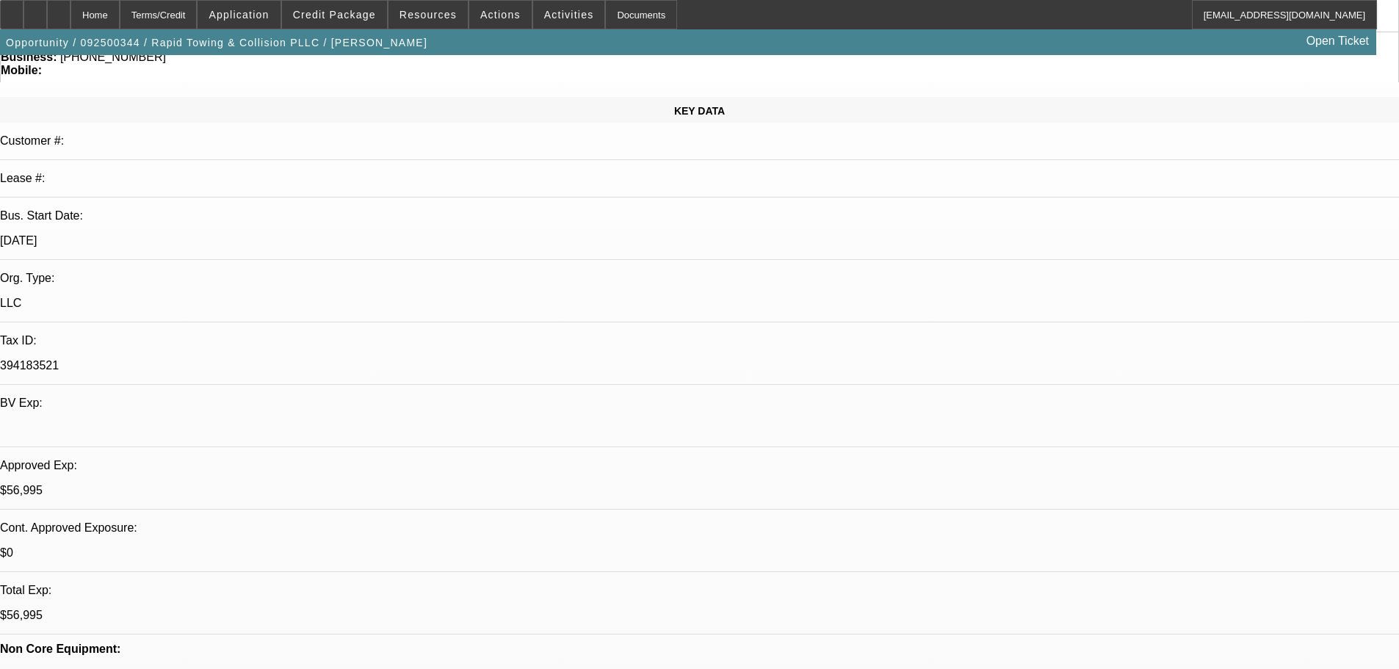
drag, startPoint x: 1351, startPoint y: 408, endPoint x: 1312, endPoint y: 433, distance: 46.2
checkbox input "false"
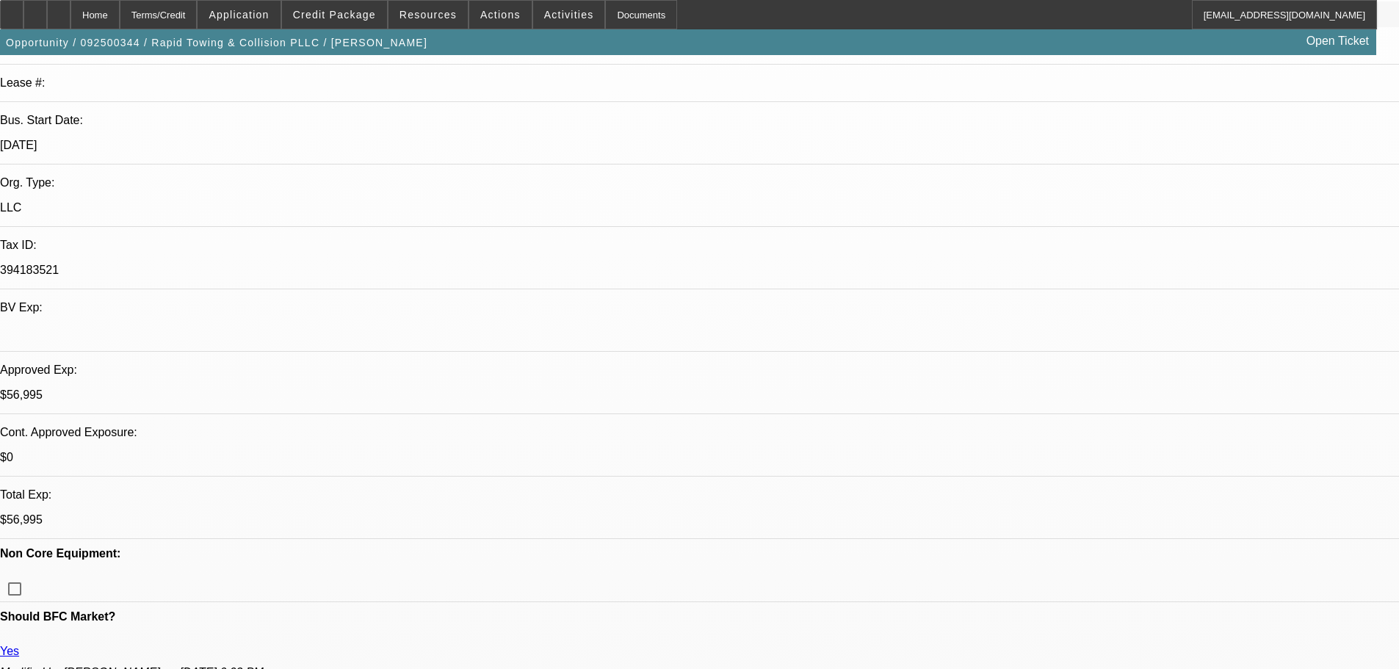
scroll to position [73, 0]
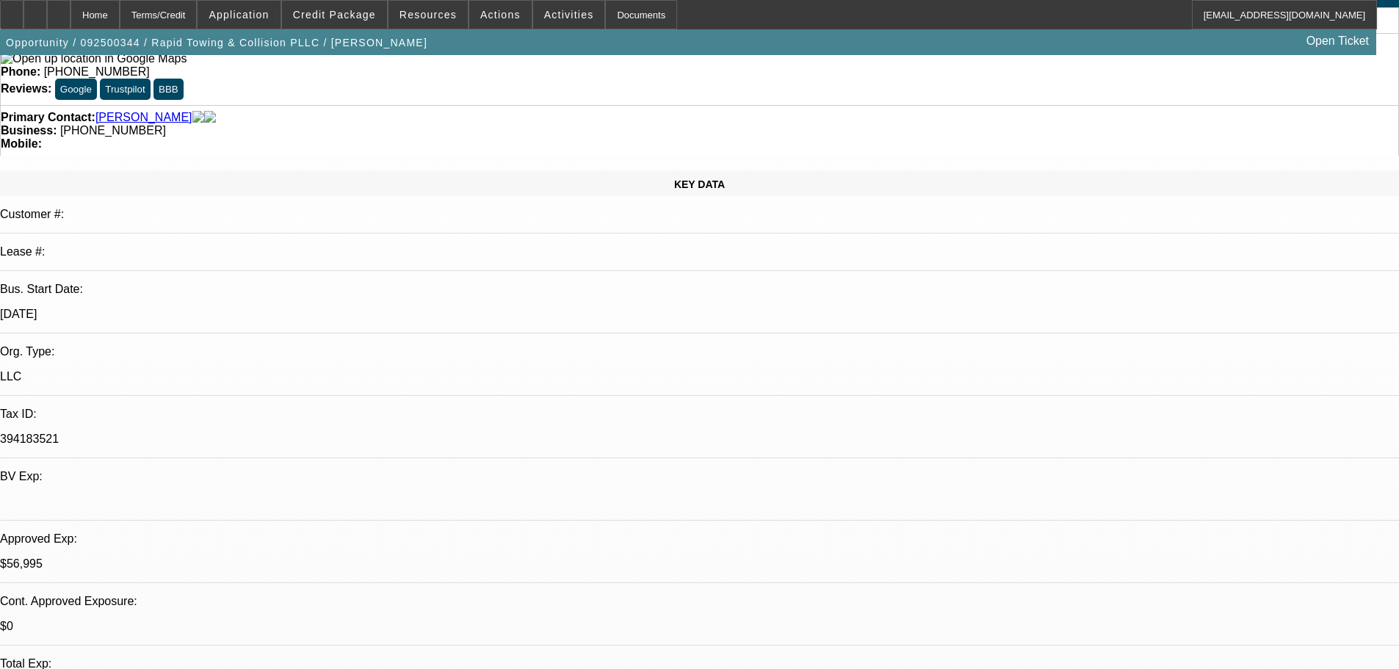
type textarea "PHIL - IF WE ARE LETTING DC AND THE 2 PGS'S OFF THE 02 THIS IS THE ONLY WAY ID …"
click at [983, 187] on span "ACH" at bounding box center [980, 190] width 26 height 18
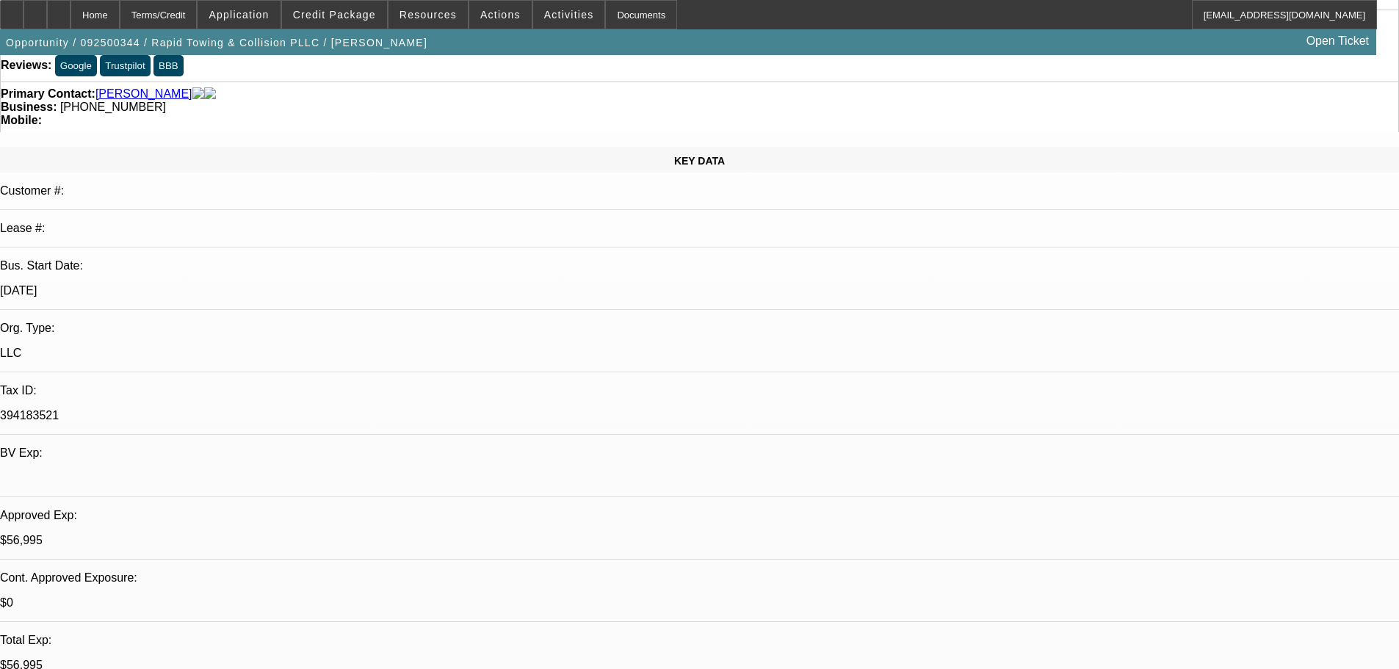
scroll to position [294, 0]
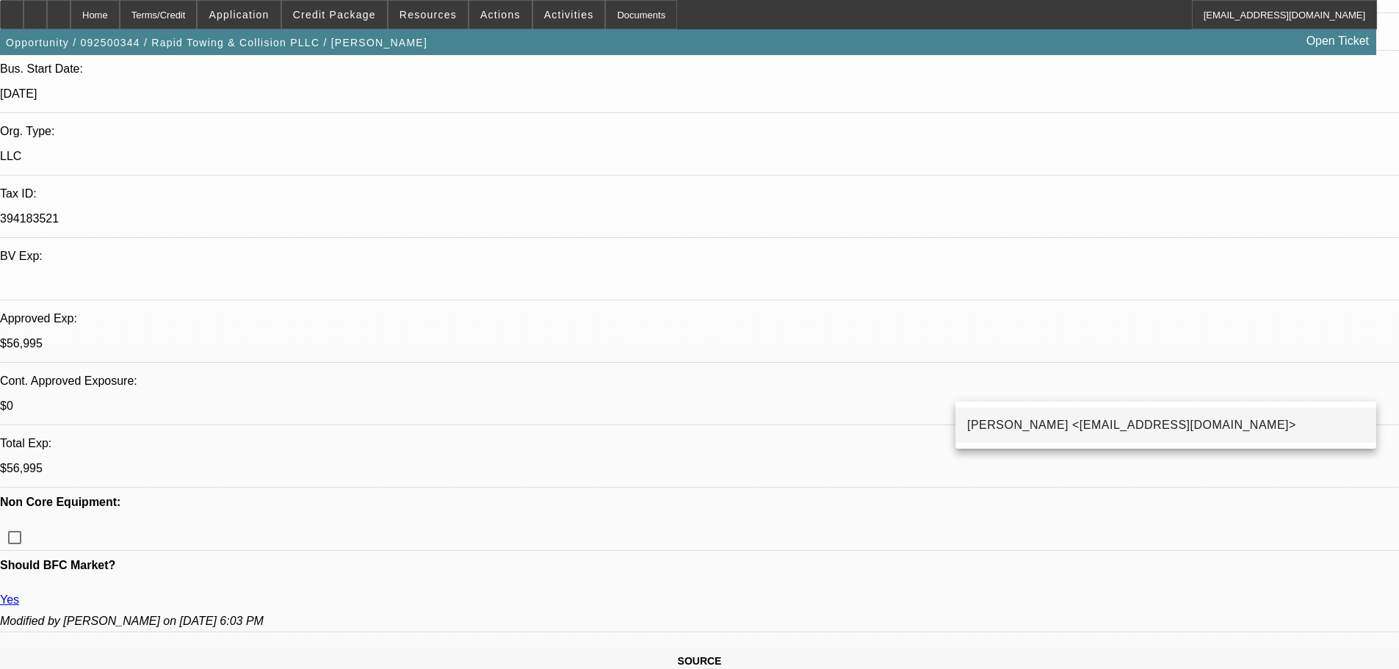
type input "DSH"
click at [1221, 416] on span "Dan Shumaker <DShumaker@beaconfunding.com>" at bounding box center [1131, 425] width 329 height 18
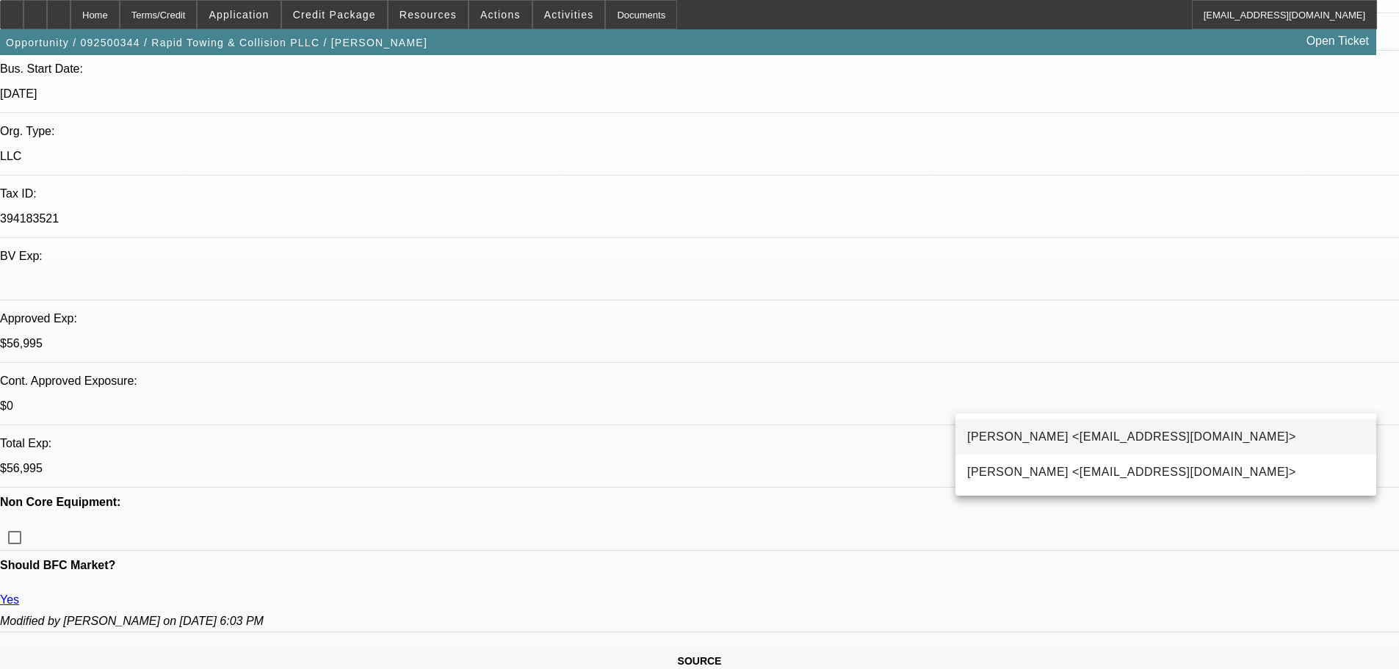
type input "VINOD"
click at [1036, 439] on span "Vinod Kumar <VinKumar@beaconfunding.com>" at bounding box center [1131, 437] width 329 height 18
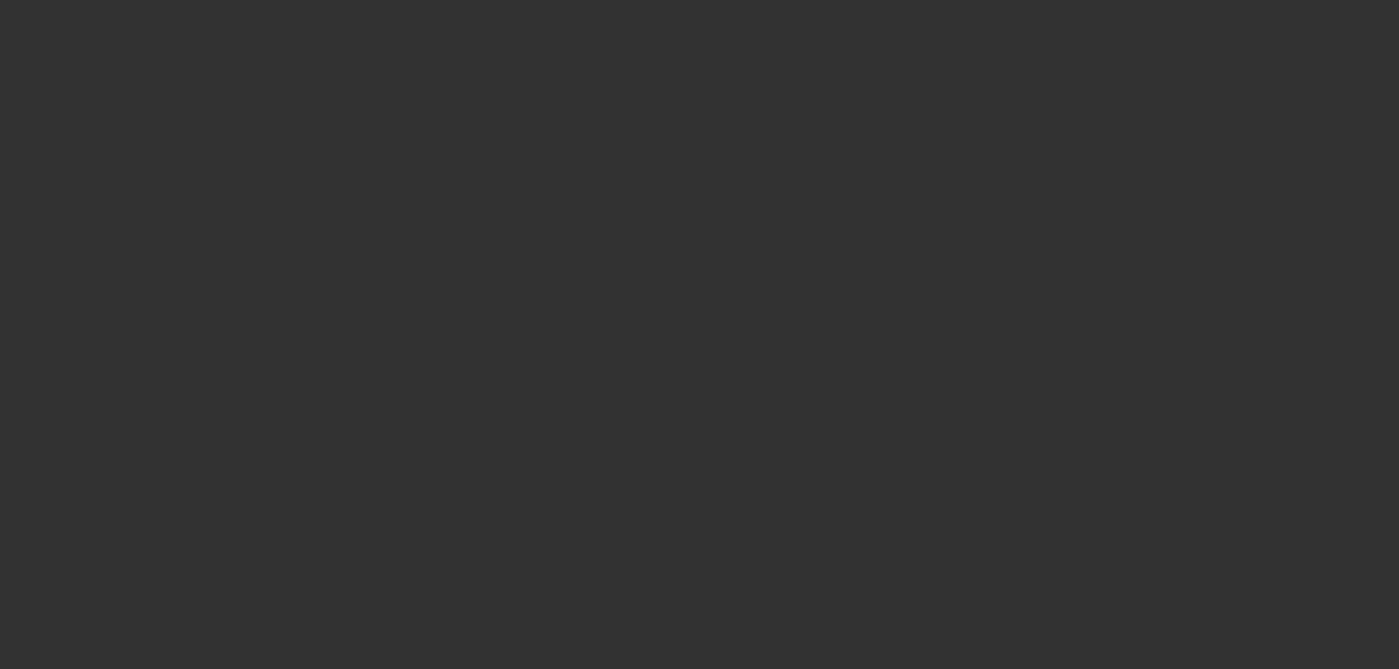
scroll to position [0, 0]
select select "0.2"
select select "2"
select select "0.1"
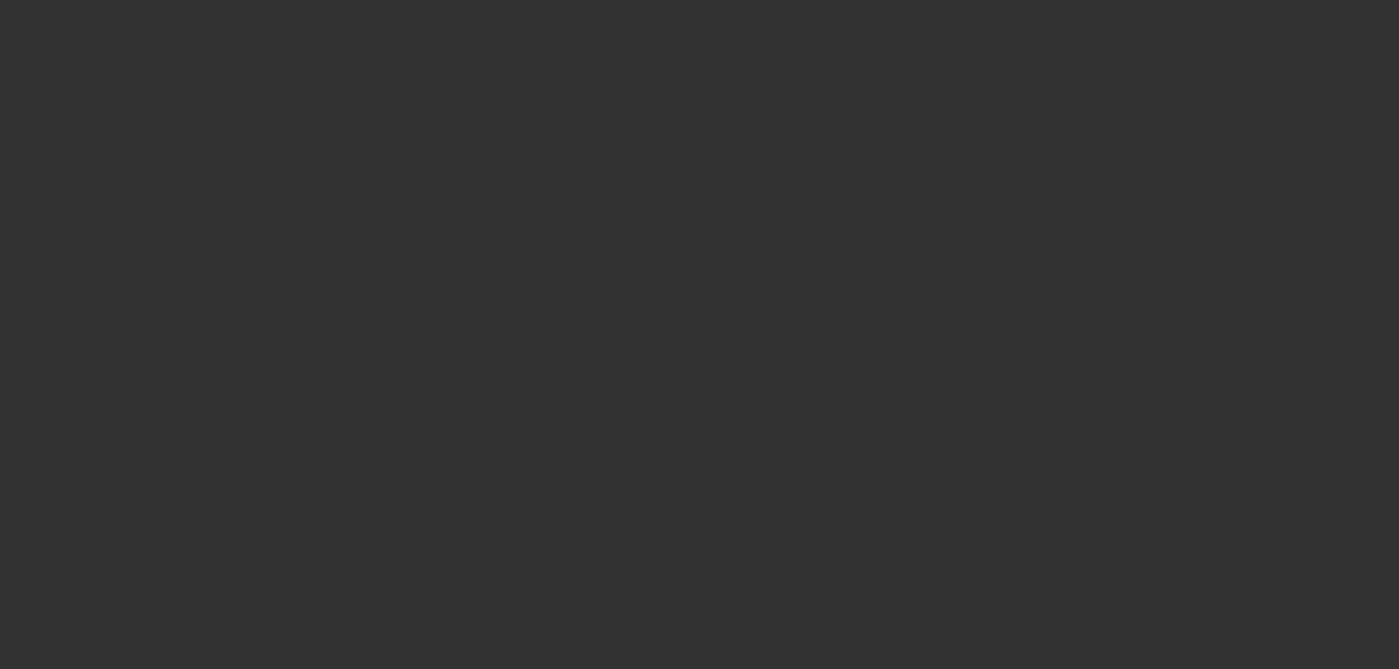
select select "4"
select select "0"
select select "2"
select select "0.1"
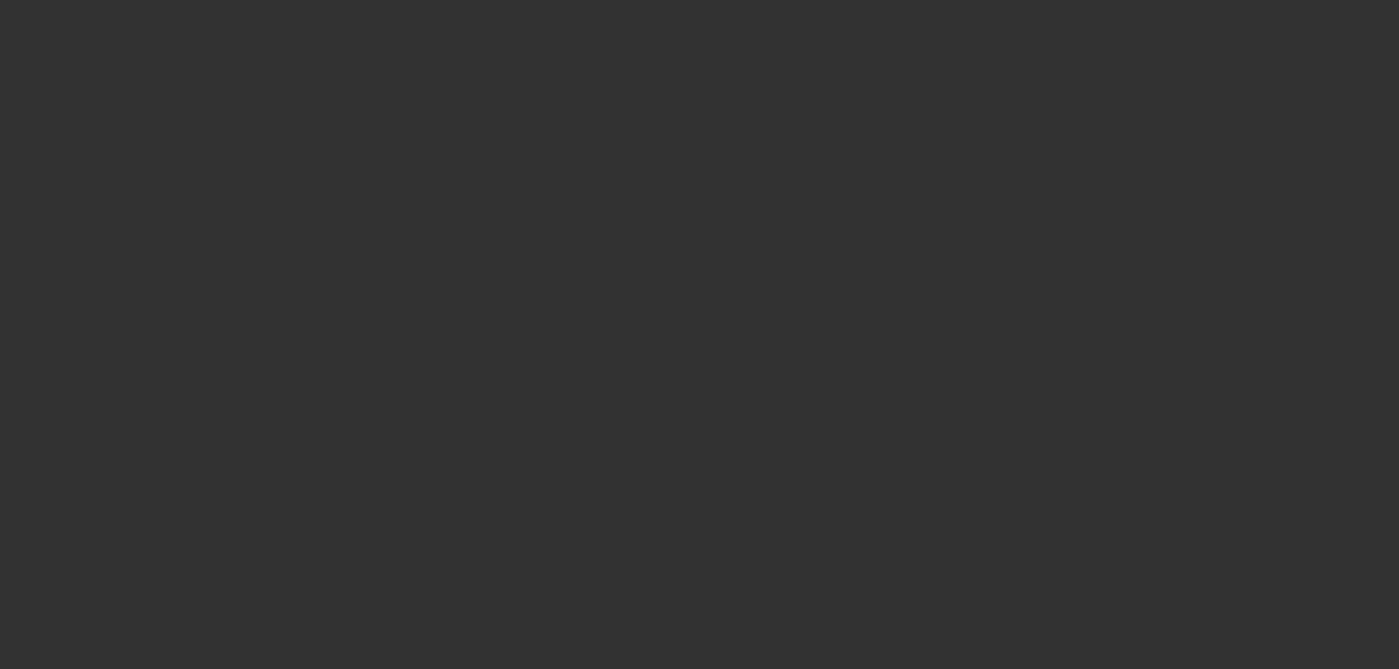
select select "4"
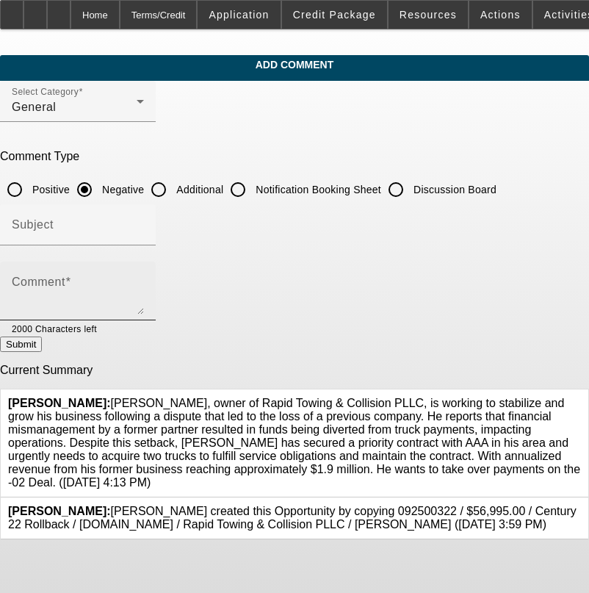
click at [144, 289] on textarea "Comment" at bounding box center [78, 296] width 132 height 35
type textarea "W"
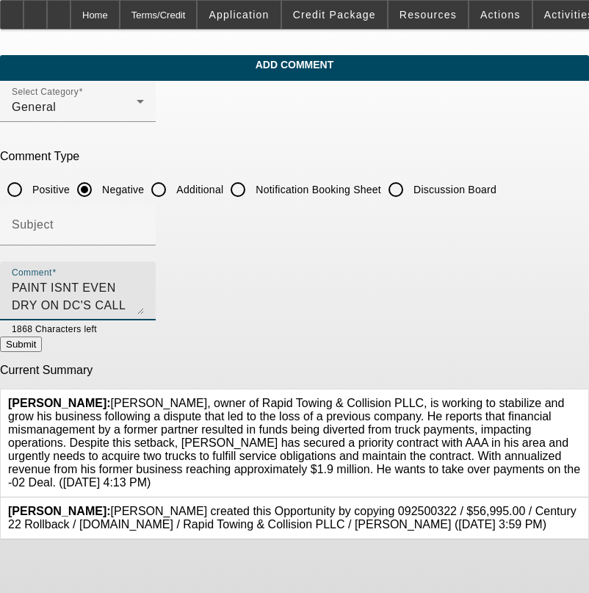
click at [144, 286] on textarea "PAINT ISNT EVEN DRY ON DC'S CALL FROM [DATE] WANTING TO RETURN TRUCK- I THI NK …" at bounding box center [78, 296] width 132 height 35
click at [144, 303] on textarea "PAINT ISNT EVEN DRY ON DC'S CALL FROM [DATE] WANTING TO RETURN TRUCK- I THINK W…" at bounding box center [78, 296] width 132 height 35
click at [144, 300] on textarea "PAINT ISNT EVEN DRY ON DC'S CALL FROM [DATE] WANTING TO RETURN TRUCK- I THINK W…" at bounding box center [78, 296] width 132 height 35
click at [144, 306] on textarea "PAINT ISNT EVEN DRY ON DC'S CALL FROM [DATE] WANTING TO RETURN TRUCK- I THINK W…" at bounding box center [78, 296] width 132 height 35
click at [144, 303] on textarea "PAINT ISNT EVEN DRY ON DC'S CALL FROM [DATE] WANTING TO RETURN TRUCK- I THINK W…" at bounding box center [78, 296] width 132 height 35
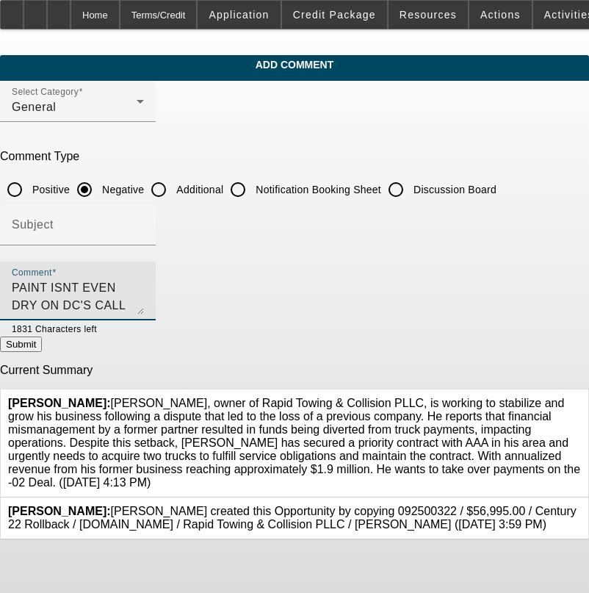
click at [144, 307] on textarea "PAINT ISNT EVEN DRY ON DC'S CALL FROM [DATE] WANTING TO RETURN TRUCK- I THINK W…" at bounding box center [78, 296] width 132 height 35
click at [144, 303] on textarea "PAINT ISNT EVEN DRY ON DC'S CALL FROM [DATE] WANTING TO RETURN TRUCK- I THINK W…" at bounding box center [78, 296] width 132 height 35
click at [144, 311] on textarea "PAINT ISNT EVEN DRY ON DC'S CALL FROM [DATE] WANTING TO RETURN TRUCK- I THINK W…" at bounding box center [78, 296] width 132 height 35
click at [144, 306] on textarea "PAINT ISNT EVEN DRY ON DC'S CALL FROM [DATE] WANTING TO RETURN TRUCK- I THINK W…" at bounding box center [78, 296] width 132 height 35
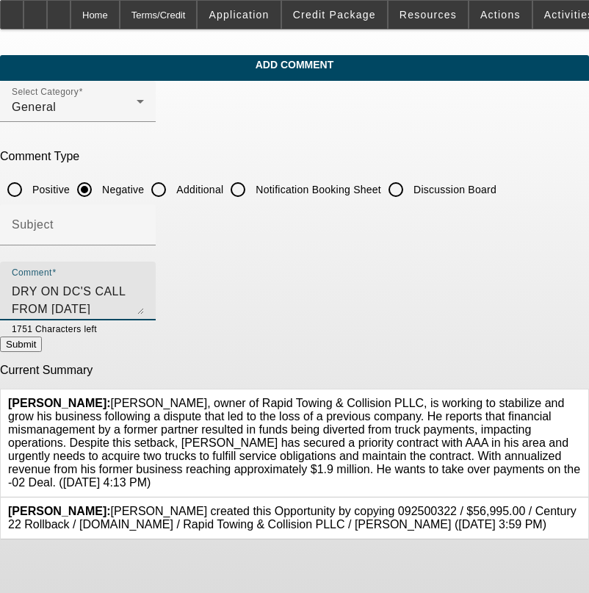
click at [144, 307] on textarea "PAINT ISNT EVEN DRY ON DC'S CALL FROM [DATE] WANTING TO RETURN TRUCK- I THINK W…" at bounding box center [78, 296] width 132 height 35
click at [144, 313] on div "Comment PAINT ISNT EVEN DRY ON DC'S CALL FROM [DATE] WANTING TO RETURN TRUCK- I…" at bounding box center [78, 290] width 132 height 59
click at [144, 303] on textarea "PAINT ISNT EVEN DRY ON DC'S CALL FROM [DATE] WANTING TO RETURN TRUCK- I THINK W…" at bounding box center [78, 296] width 132 height 35
type textarea "PAINT ISNT EVEN DRY ON DC'S CALL FROM [DATE] WANTING TO RETURN TRUCK- I THINK W…"
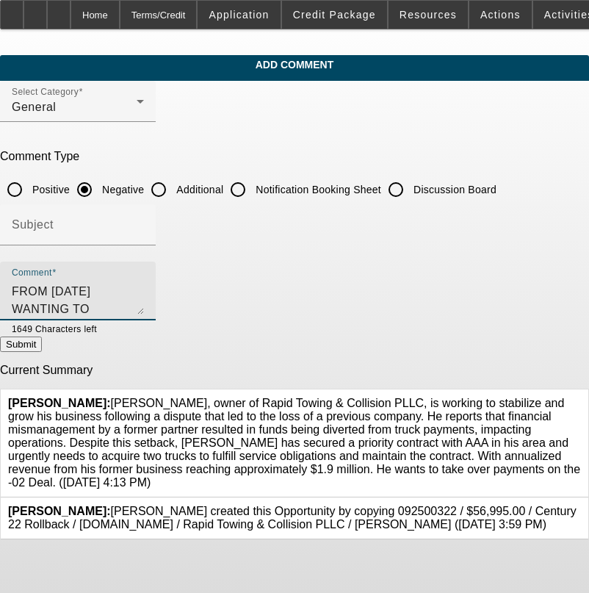
click at [42, 340] on button "Submit" at bounding box center [21, 343] width 42 height 15
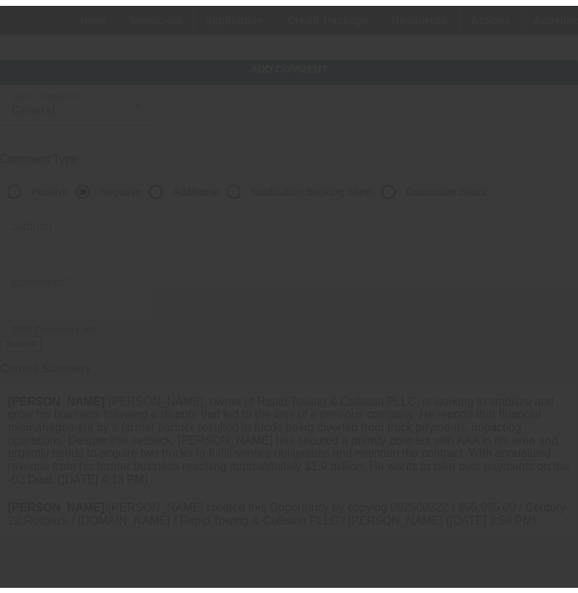
scroll to position [0, 0]
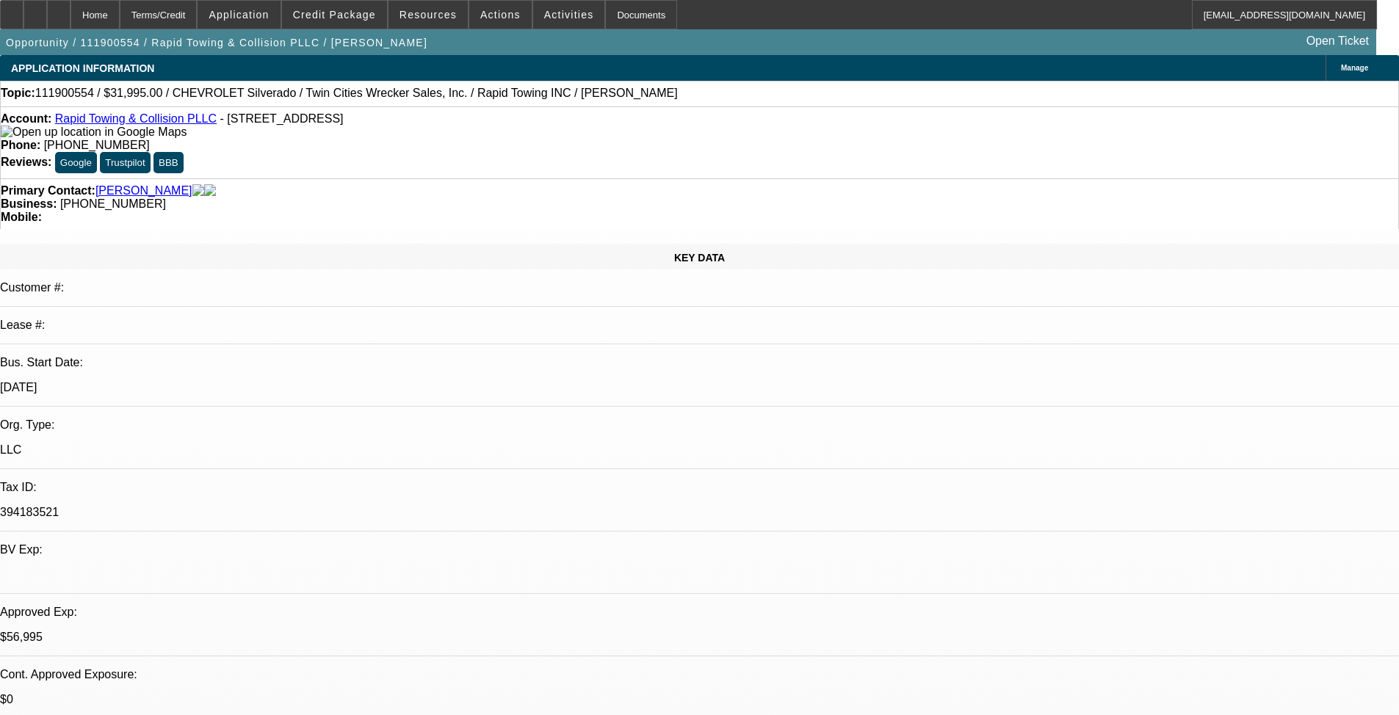
select select "0"
select select "2"
select select "0.1"
select select "4"
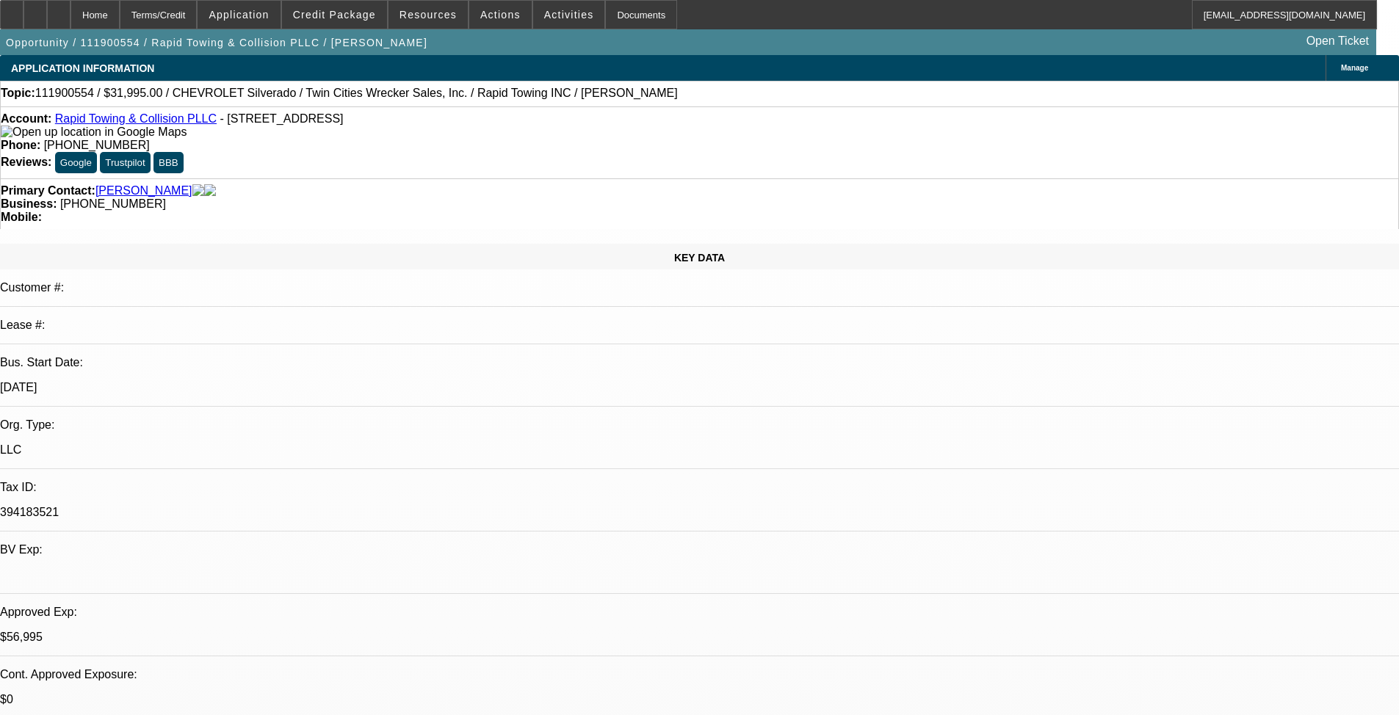
select select "0"
select select "2"
select select "0.1"
select select "4"
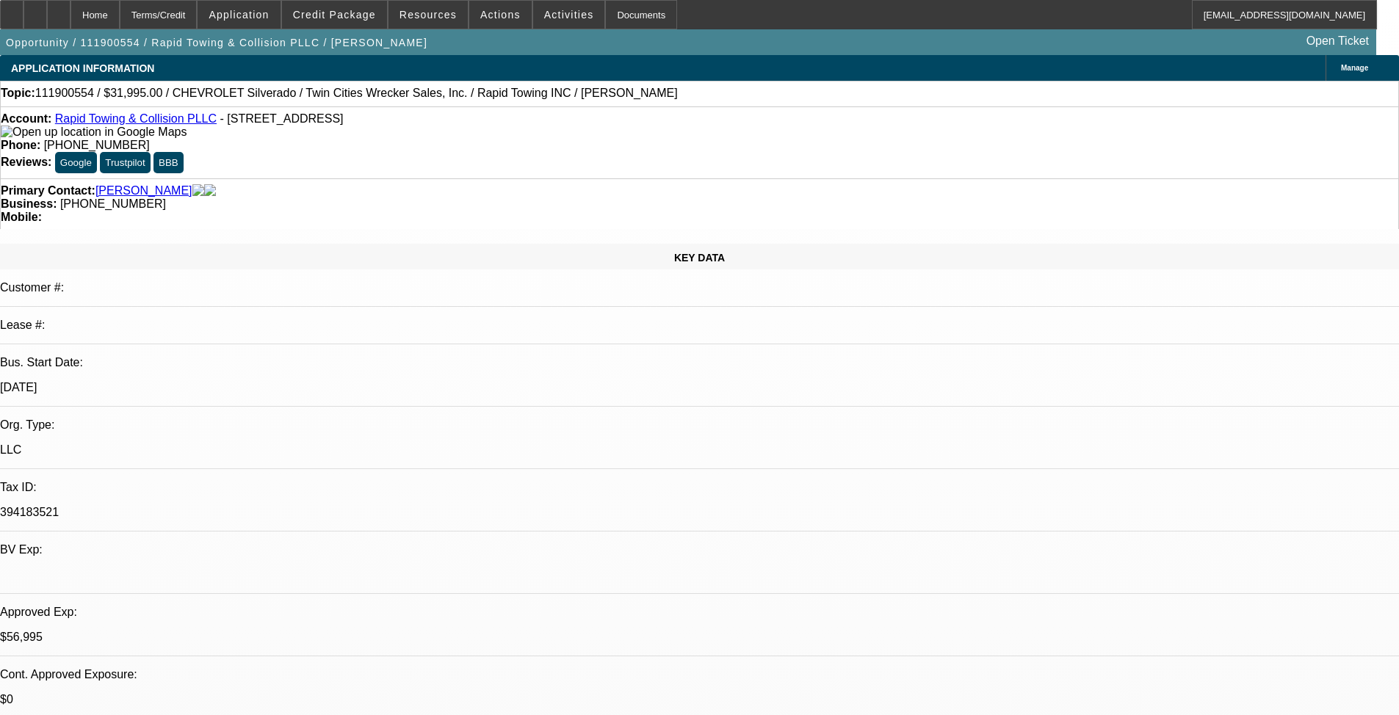
select select "0"
select select "2"
select select "0.1"
select select "4"
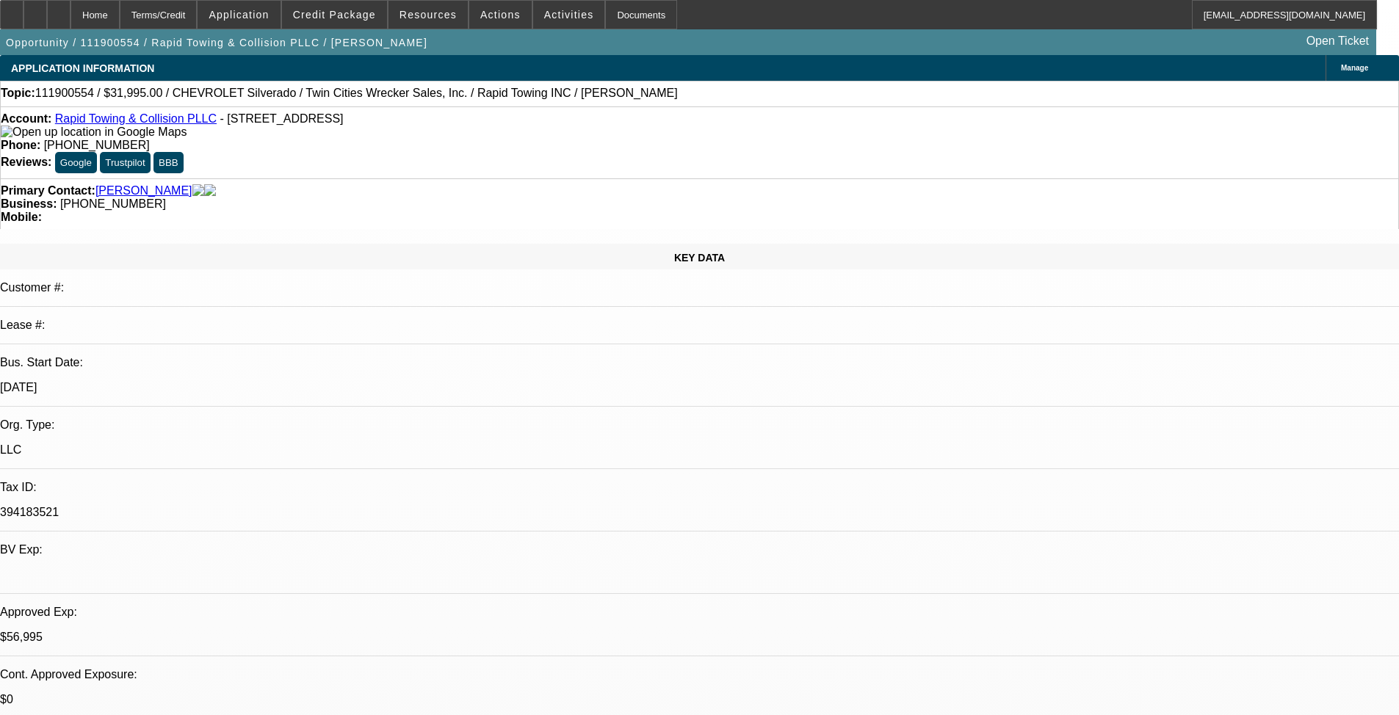
select select "0.1"
select select "2"
select select "0.1"
select select "4"
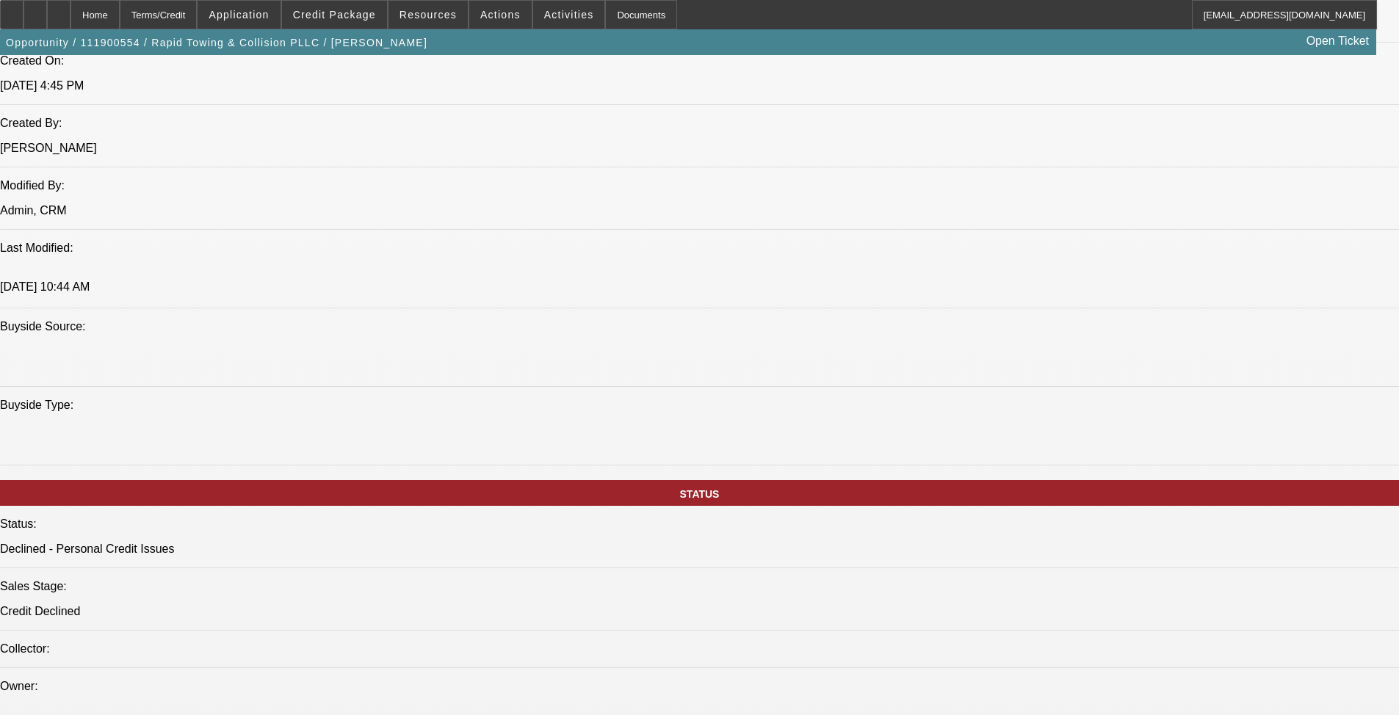
scroll to position [1469, 0]
